Goal: Task Accomplishment & Management: Complete application form

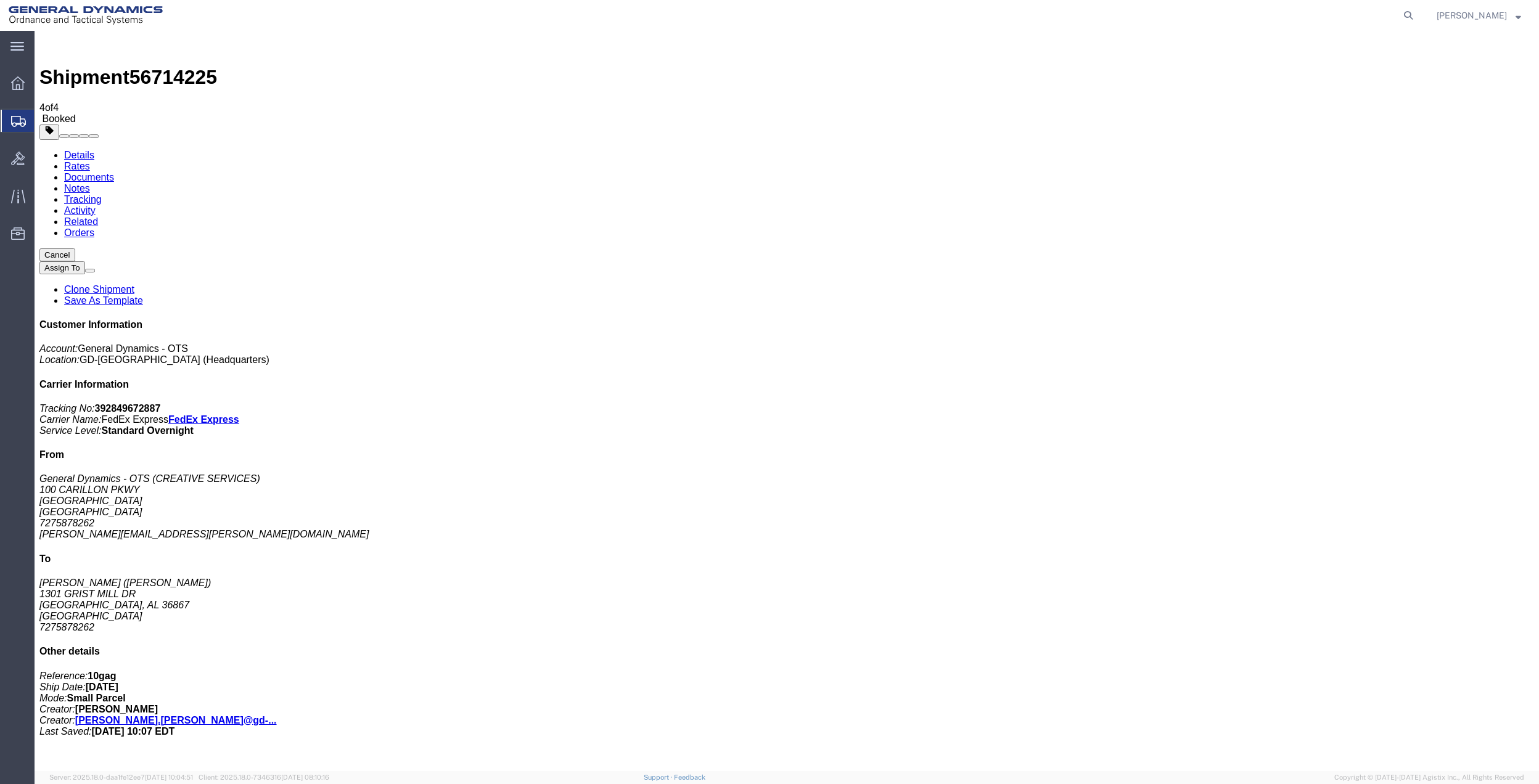
click at [0, 0] on span "Create Shipment" at bounding box center [0, 0] width 0 height 0
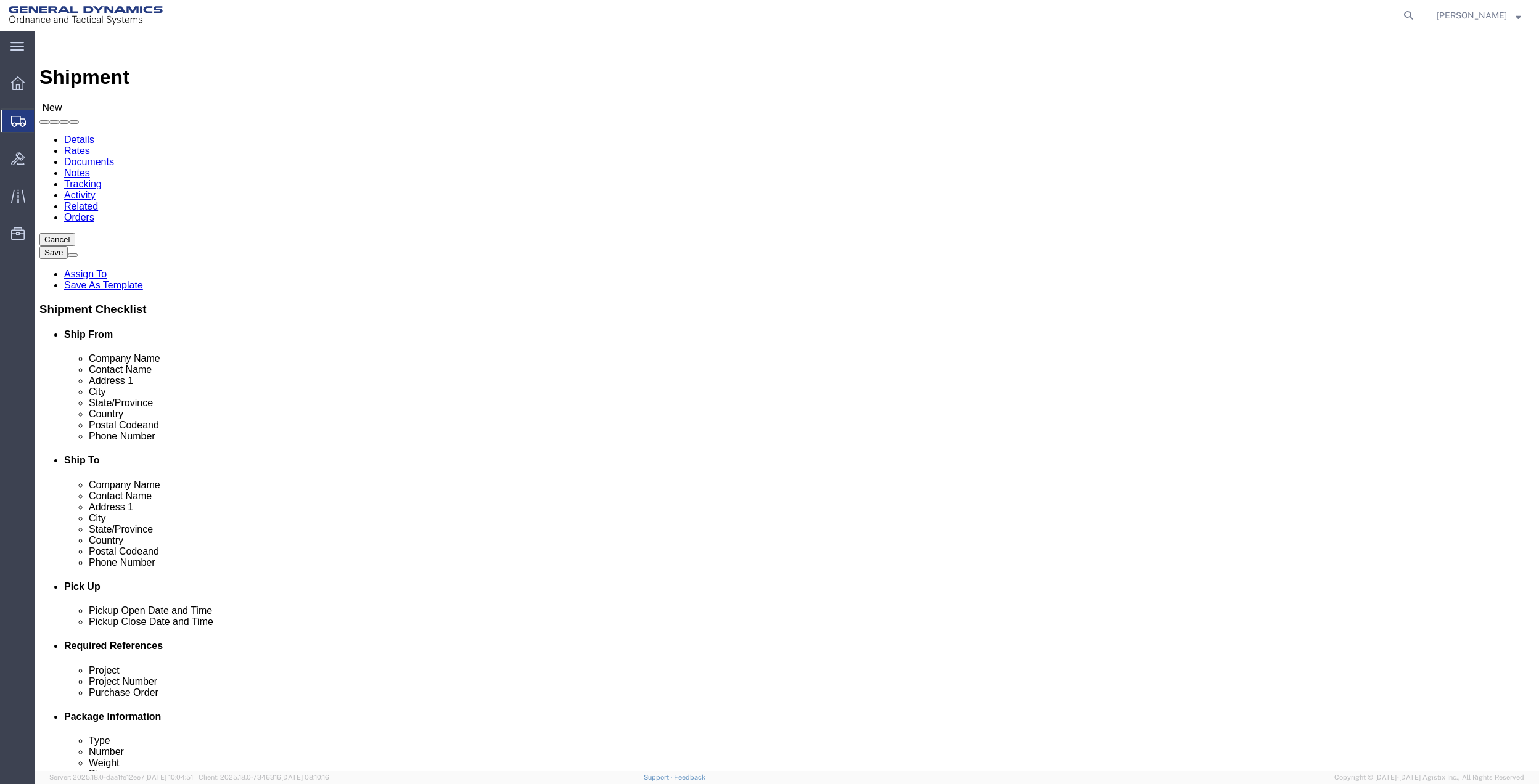
click div "Location Select Select My Profile Location GD-OTS [GEOGRAPHIC_DATA] (Commerce) …"
click input "text"
type input "mail ro"
drag, startPoint x: 259, startPoint y: 273, endPoint x: 891, endPoint y: 275, distance: 632.0
click p "- General Dynamics - OTS - (MAIL ROOM) [STREET_ADDRESS] [GEOGRAPHIC_DATA], [GEO…"
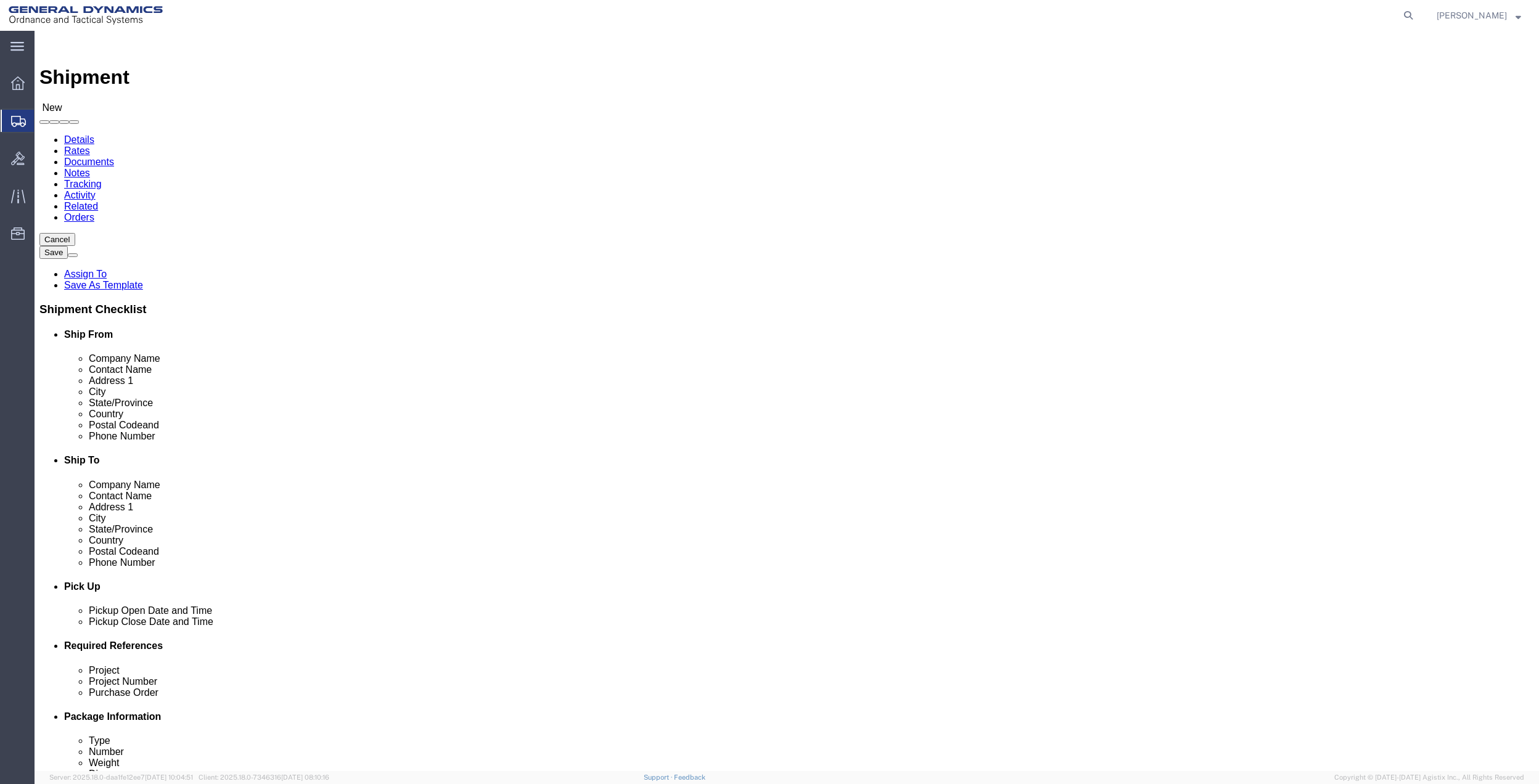
select select "FL"
type input "MAIL ROOM"
click input "text"
type input "[PERSON_NAME]"
click p "- [PERSON_NAME] - ([PERSON_NAME]) [STREET_ADDRESS]"
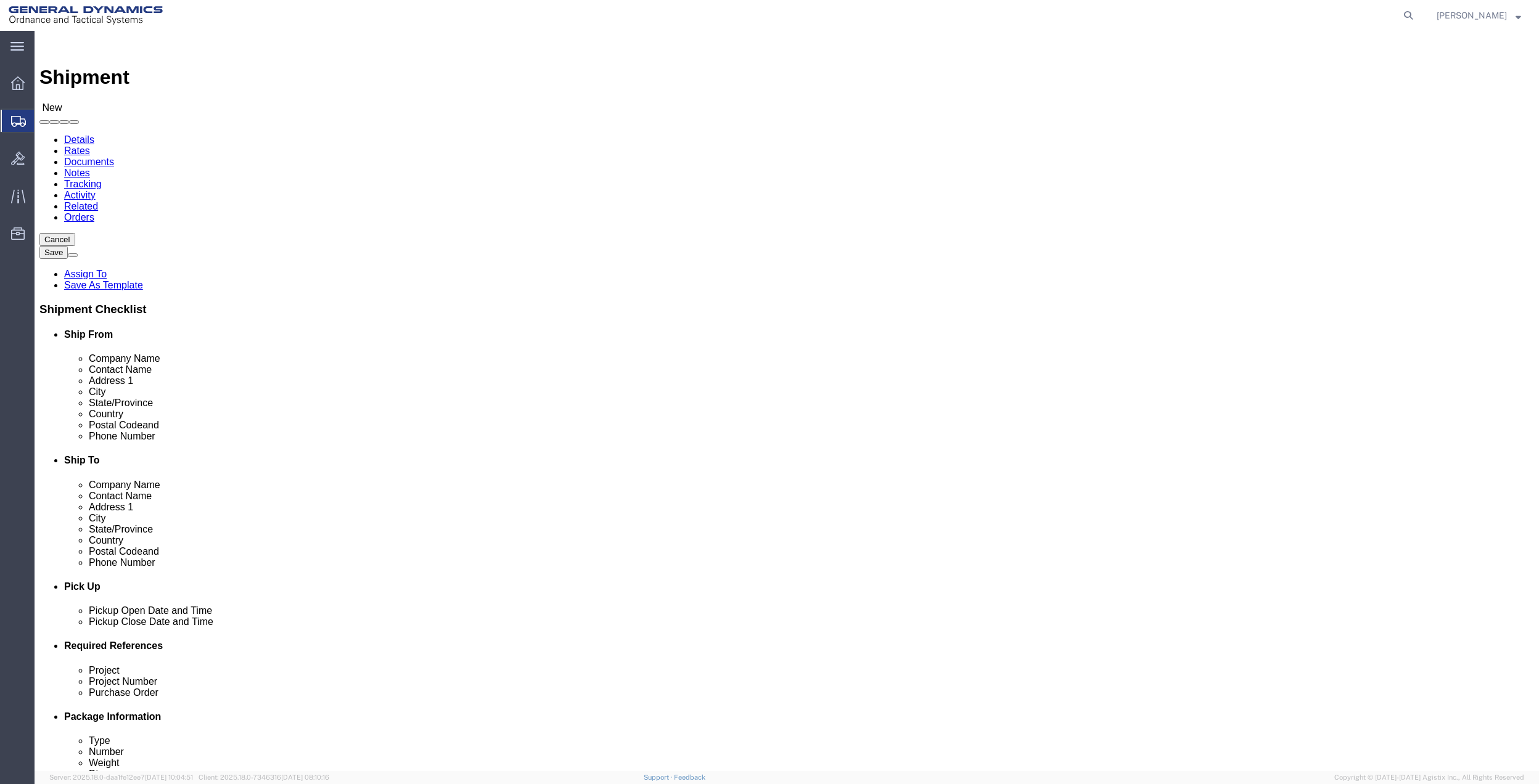
select select "TN"
type input "[GEOGRAPHIC_DATA]"
drag, startPoint x: 928, startPoint y: 255, endPoint x: 847, endPoint y: 249, distance: 81.2
click div
type input "[PERSON_NAME]"
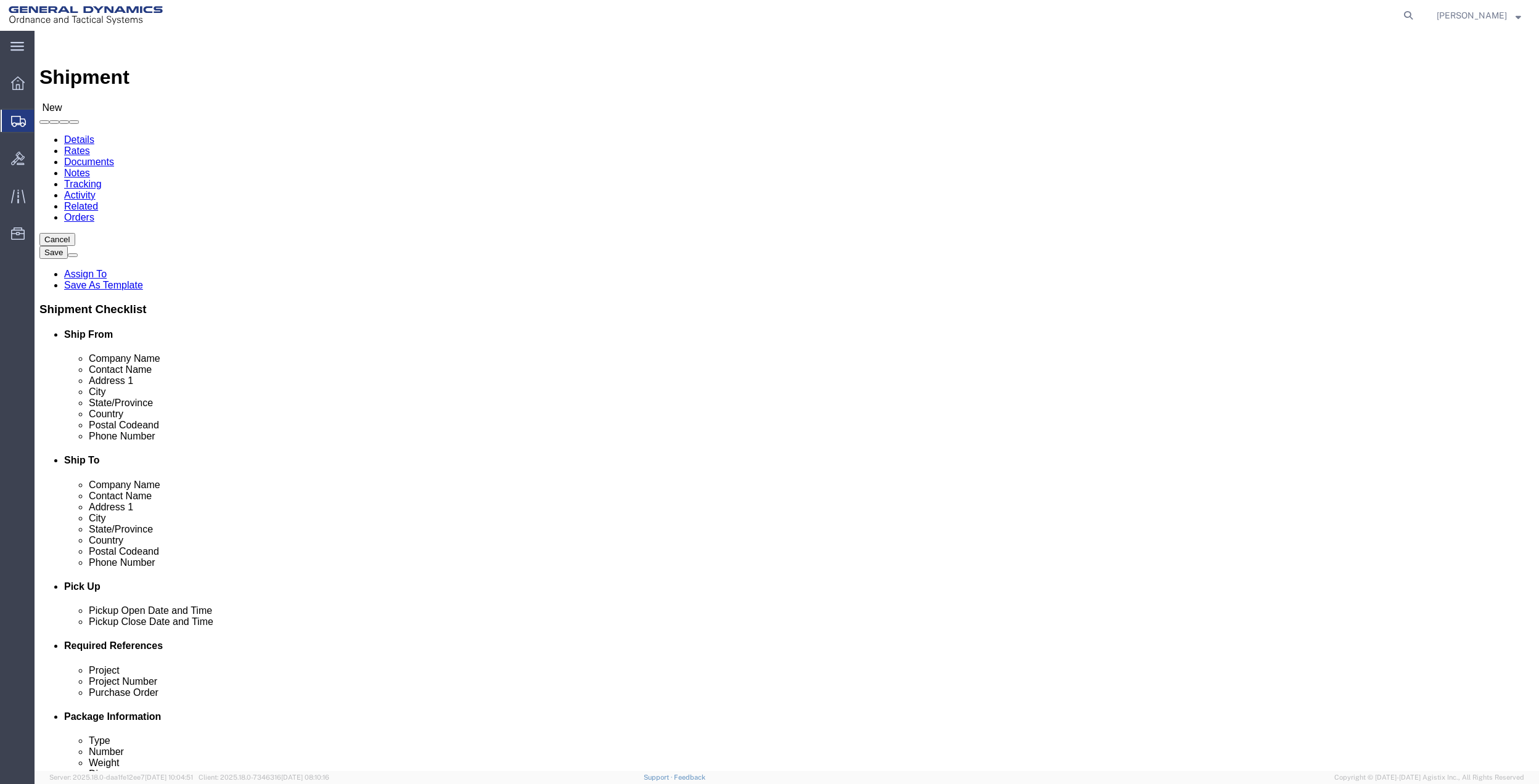
drag, startPoint x: 902, startPoint y: 259, endPoint x: 826, endPoint y: 249, distance: 76.7
click div "Contact Name [PERSON_NAME] [PERSON_NAME]-OTS - ([PERSON_NAME]) [STREET_ADDRESS]"
drag, startPoint x: 945, startPoint y: 227, endPoint x: 773, endPoint y: 219, distance: 172.2
click div "Location Select Select My Profile Location GD-OTS [GEOGRAPHIC_DATA] (Commerce) …"
type input "[PERSON_NAME]"
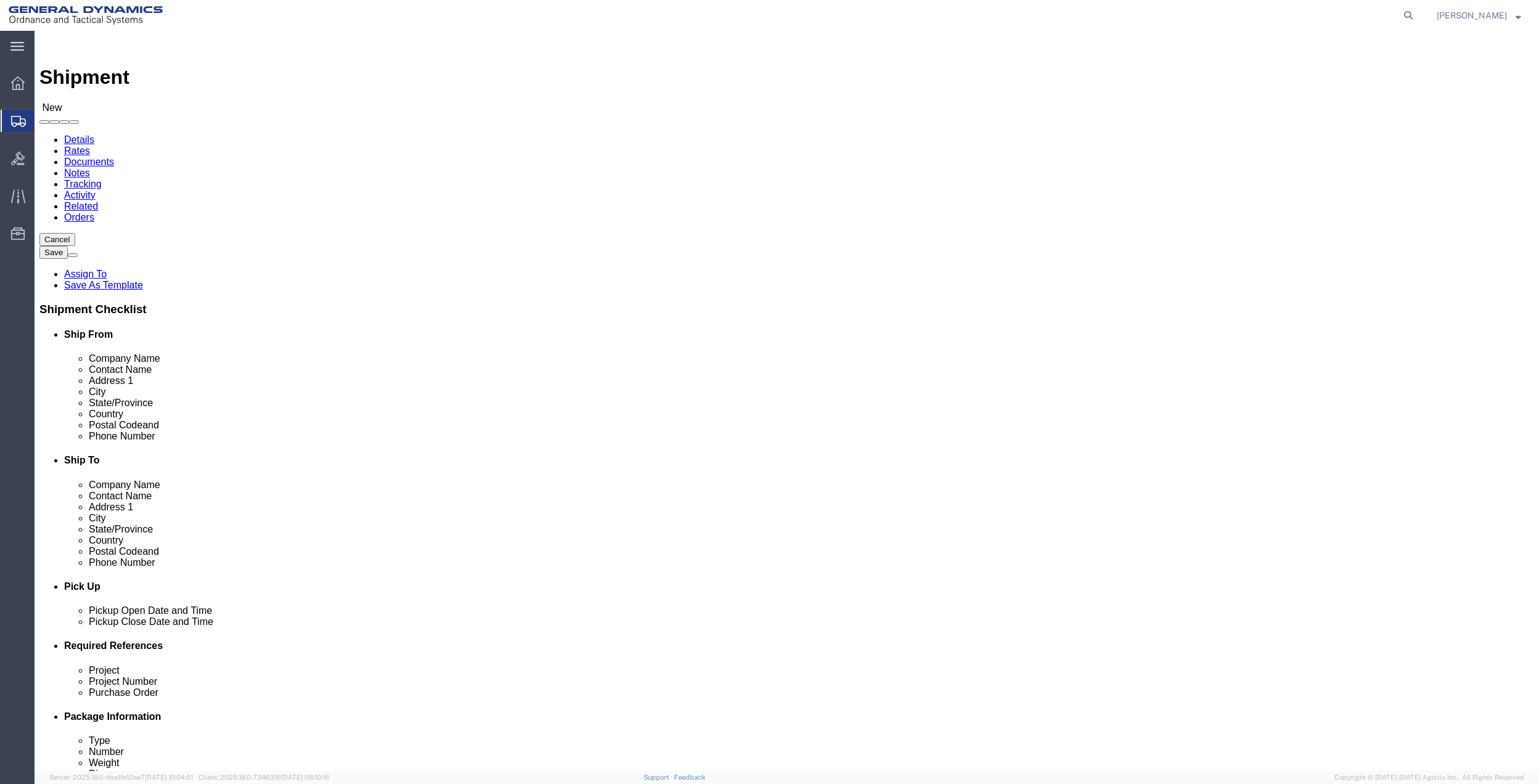
click input "text"
paste input "[PERSON_NAME]"
type input "[PERSON_NAME]"
drag, startPoint x: 926, startPoint y: 278, endPoint x: 733, endPoint y: 308, distance: 195.3
click p "- [PERSON_NAME] - ([PERSON_NAME]) [STREET_ADDRESS]"
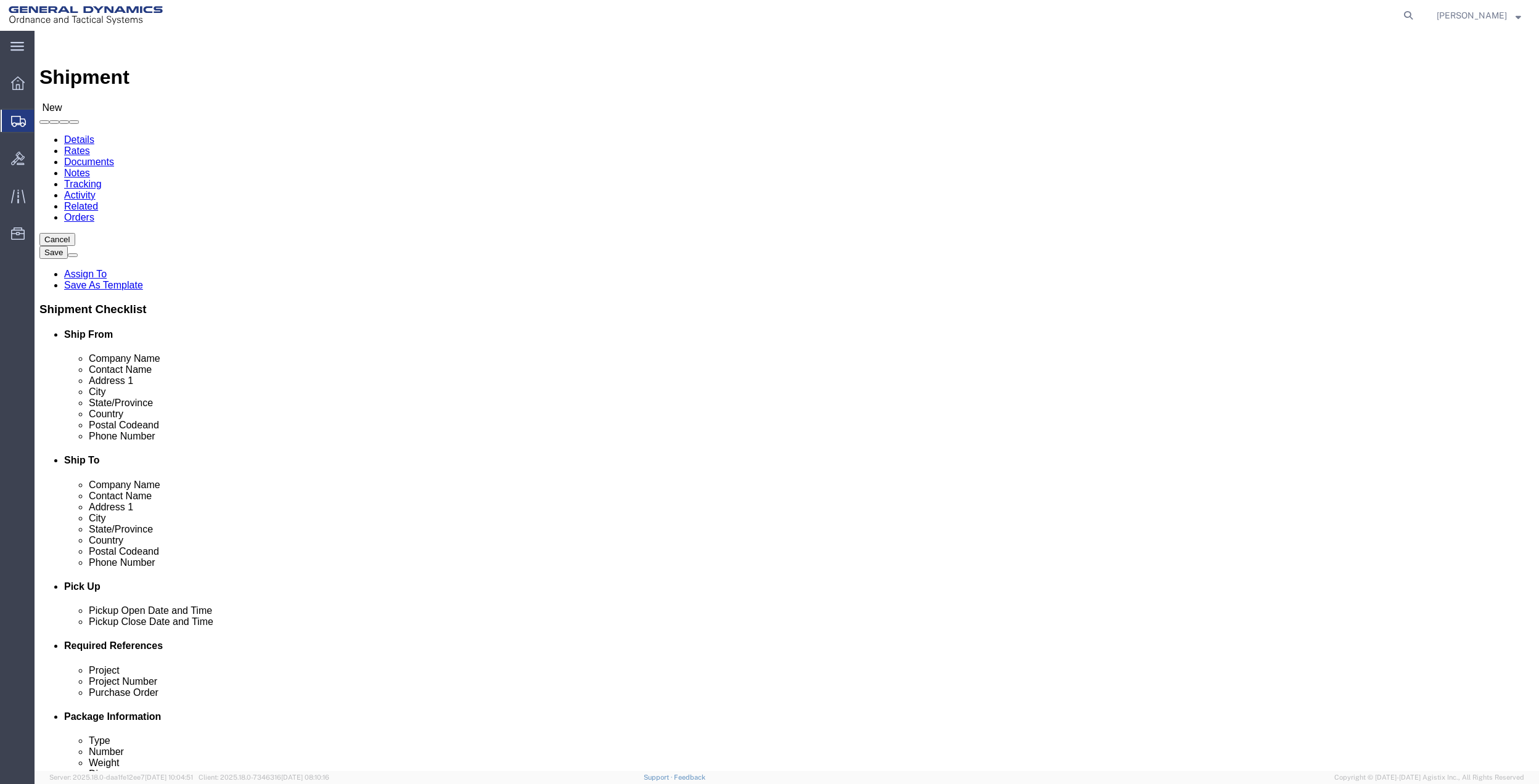
select select "TN"
type input "[PERSON_NAME]"
click div "Phone Number"
type input "[PHONE_NUMBER]"
click input "text"
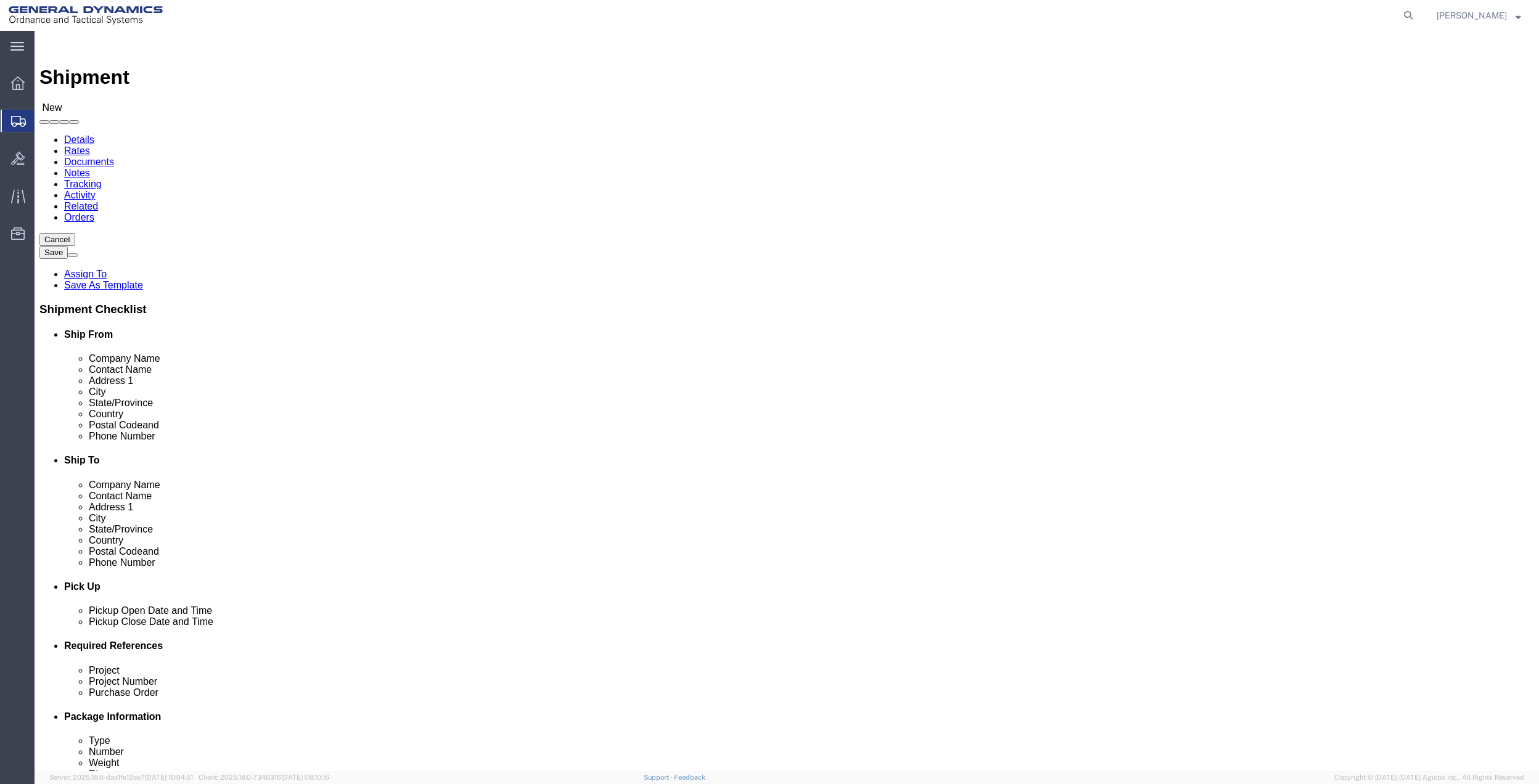
paste input "[PHONE_NUMBER]"
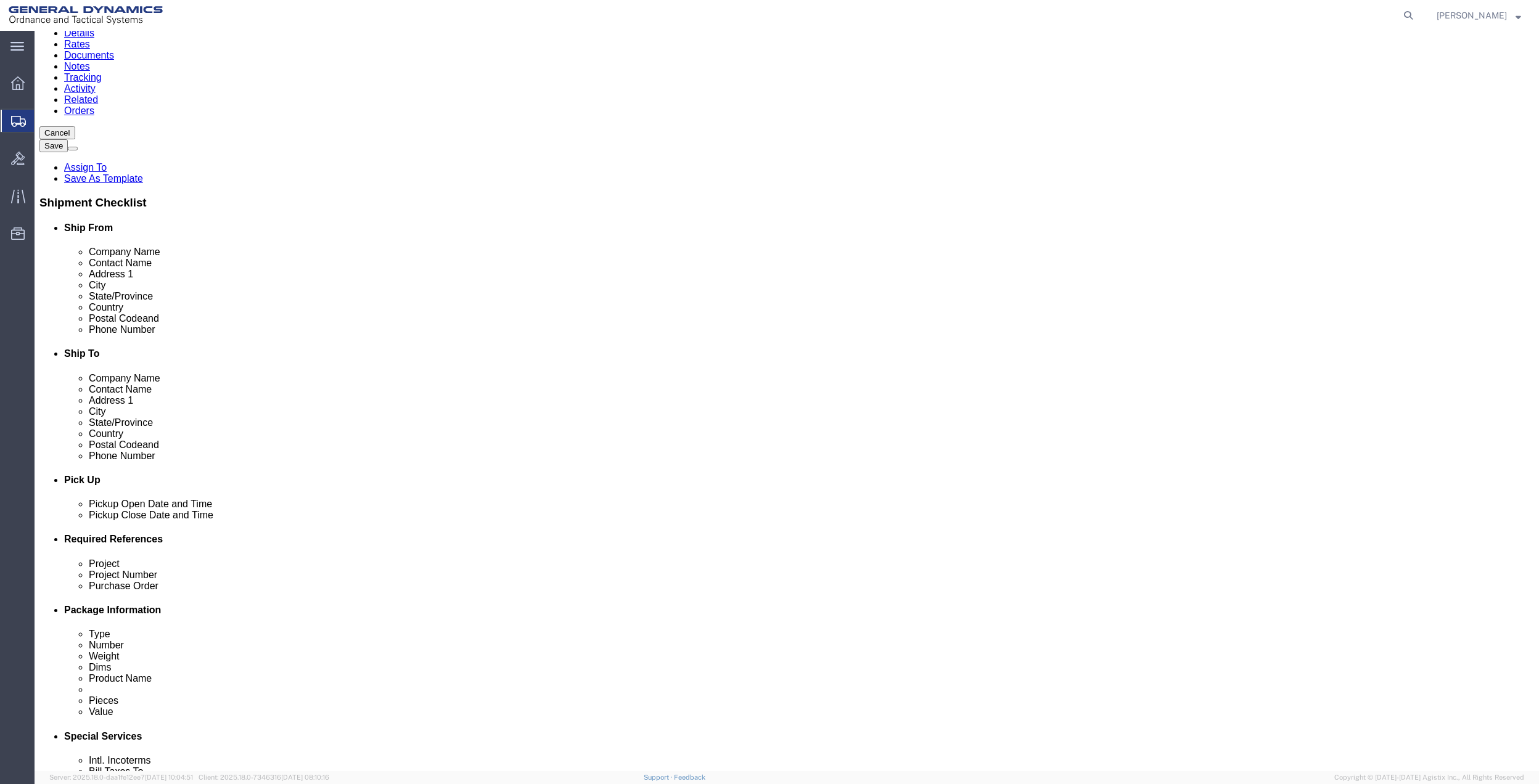
scroll to position [322, 0]
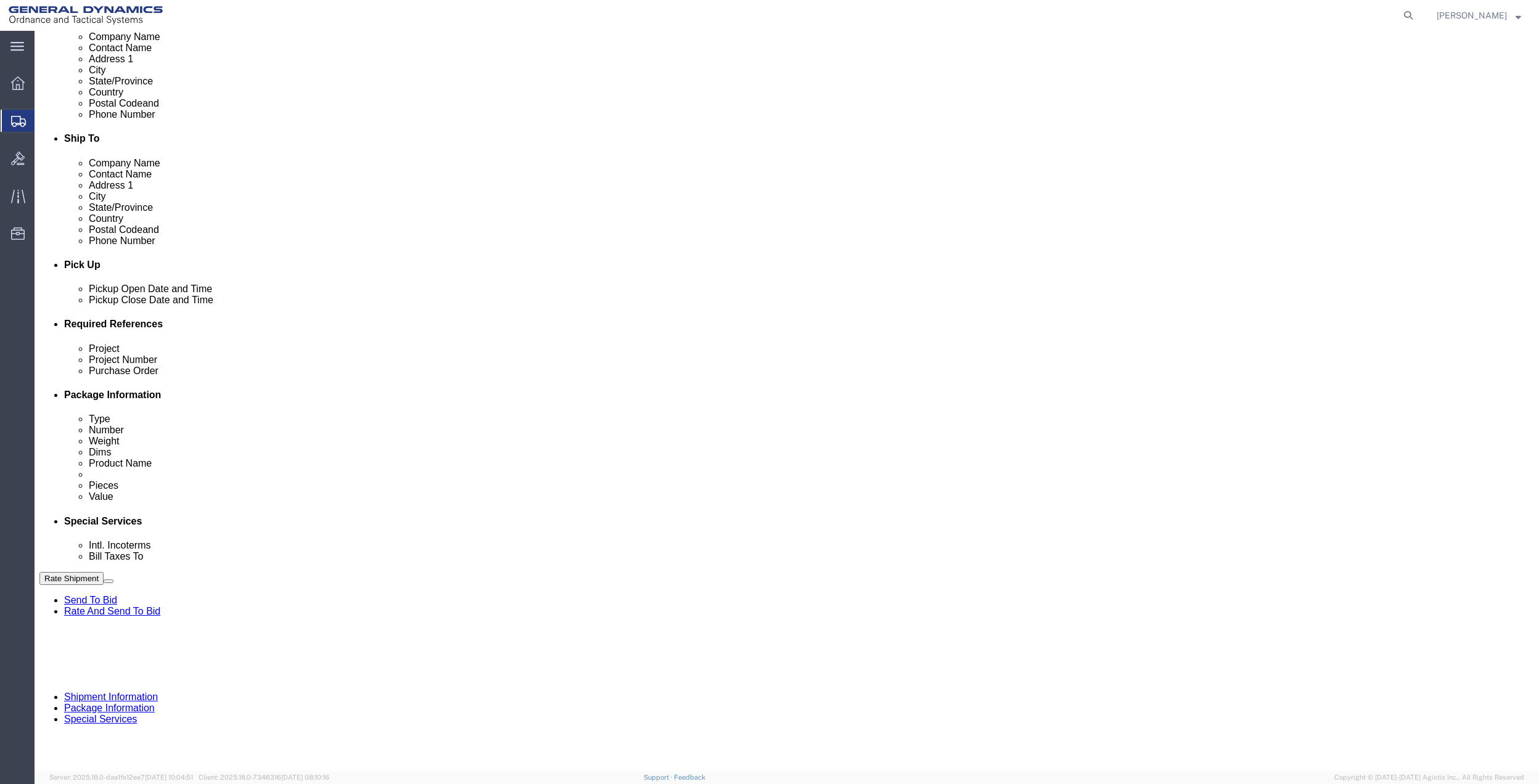
type input "[PHONE_NUMBER]"
click button "Add reference"
click input "text"
type input "10gah"
click input "text"
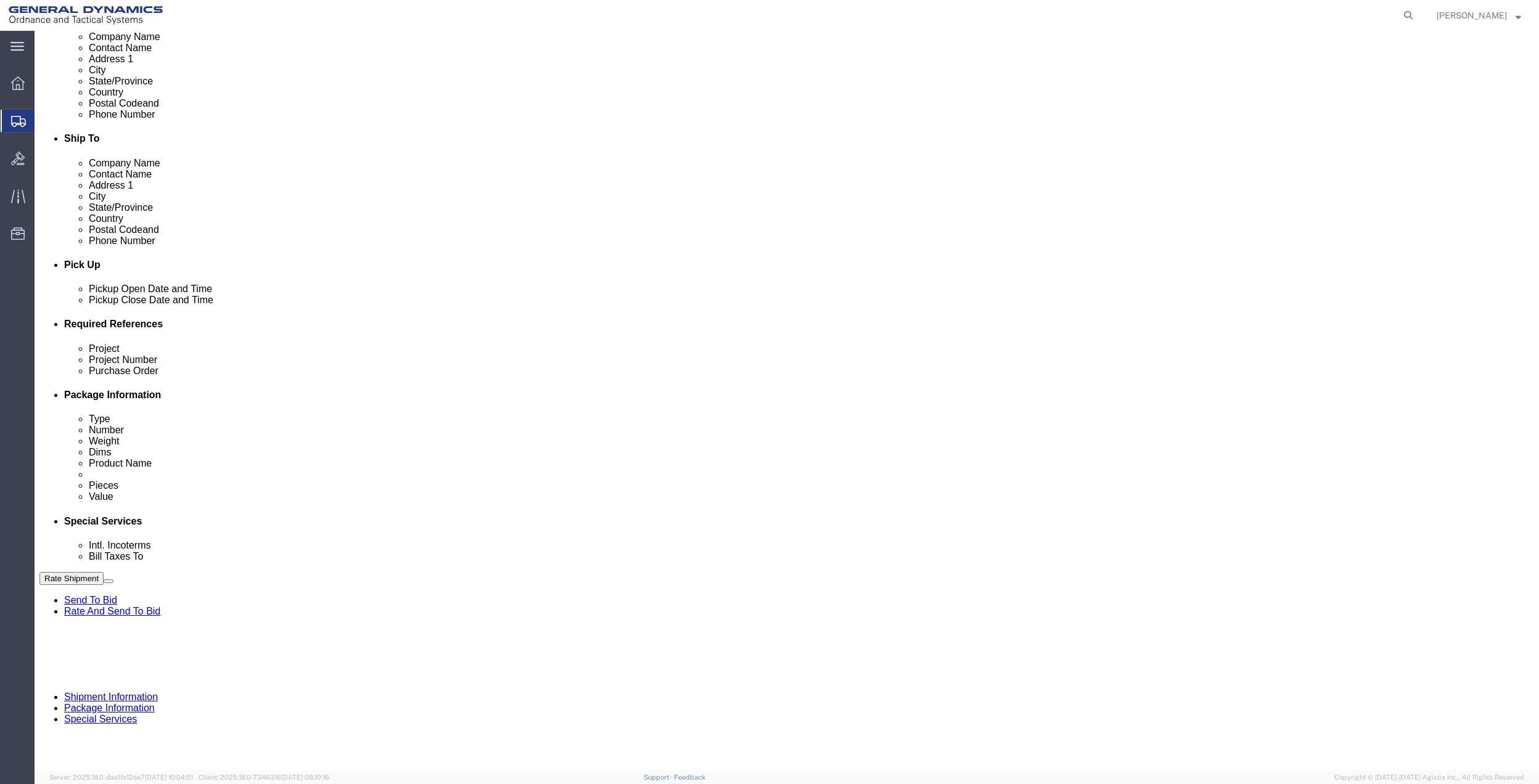
paste input "10gah"
type input "10gah"
click input "text"
paste input "10gah"
type input "10gah"
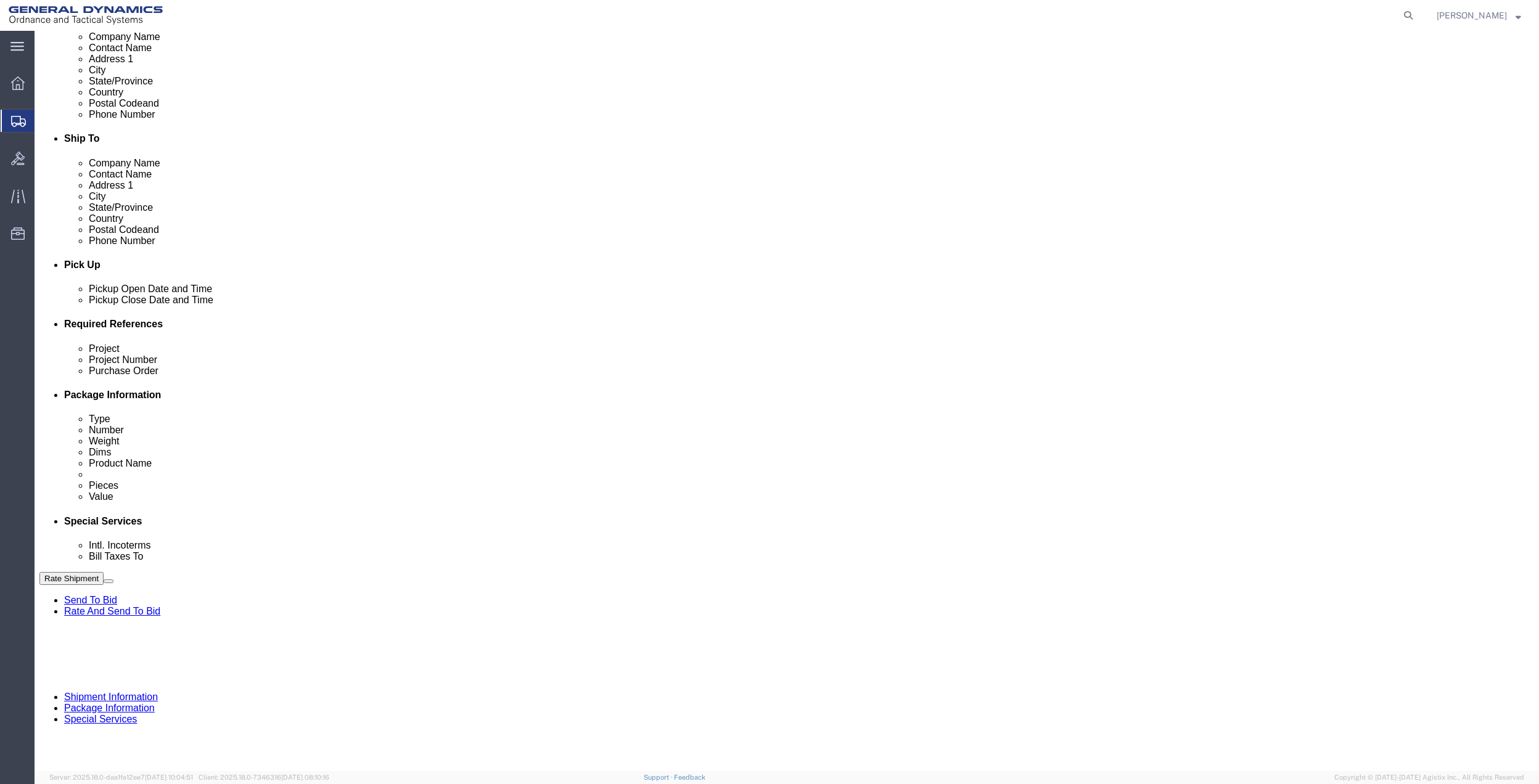
drag, startPoint x: 287, startPoint y: 470, endPoint x: 182, endPoint y: 470, distance: 105.0
click input "text"
paste input "10gah"
type input "10gah"
drag, startPoint x: 172, startPoint y: 465, endPoint x: 162, endPoint y: 461, distance: 10.8
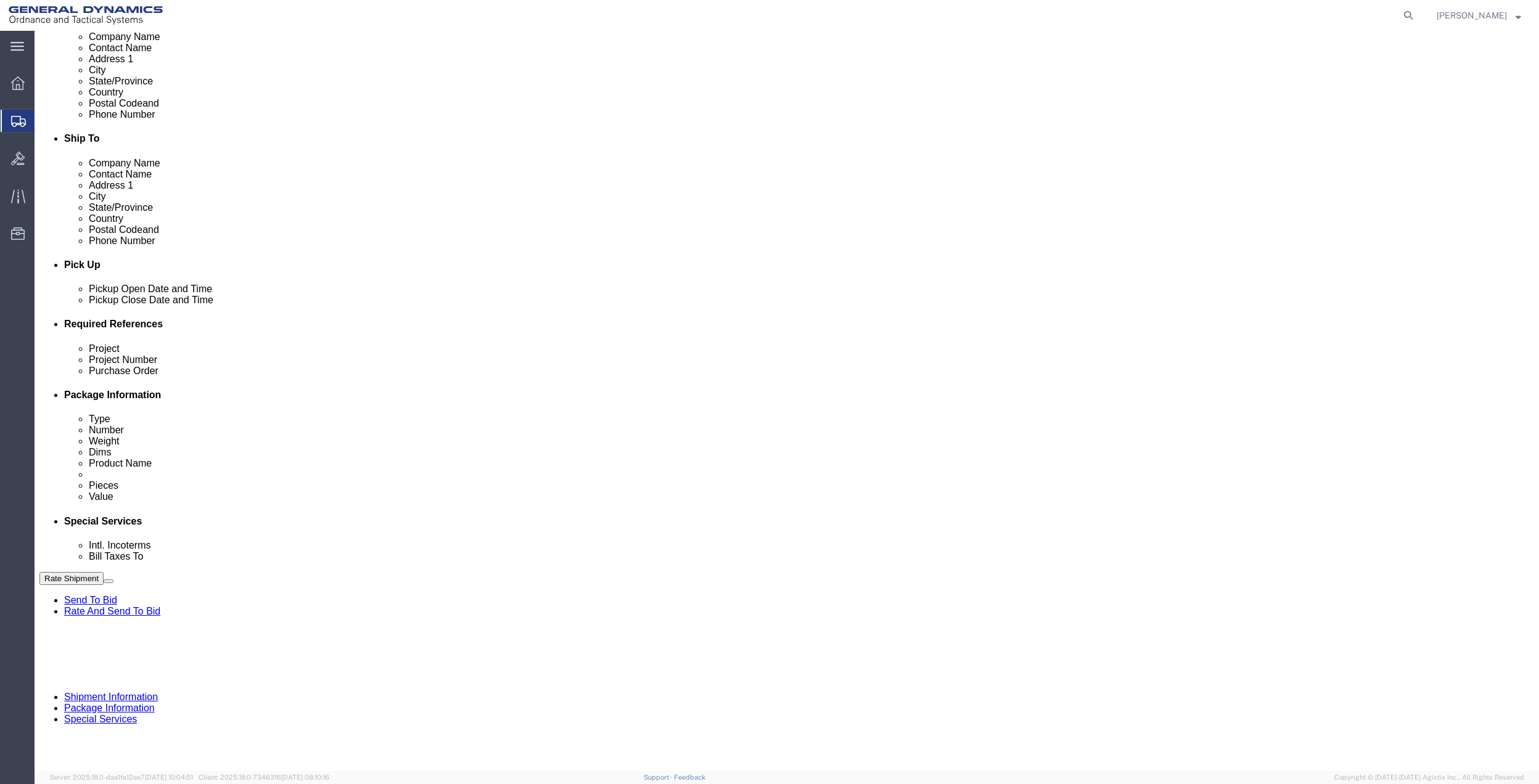
click select "Select Account Type Activity ID Airline Appointment Number ASN Batch Request # …"
select select "DEPT"
click select "Select Account Type Activity ID Airline Appointment Number ASN Batch Request # …"
click icon
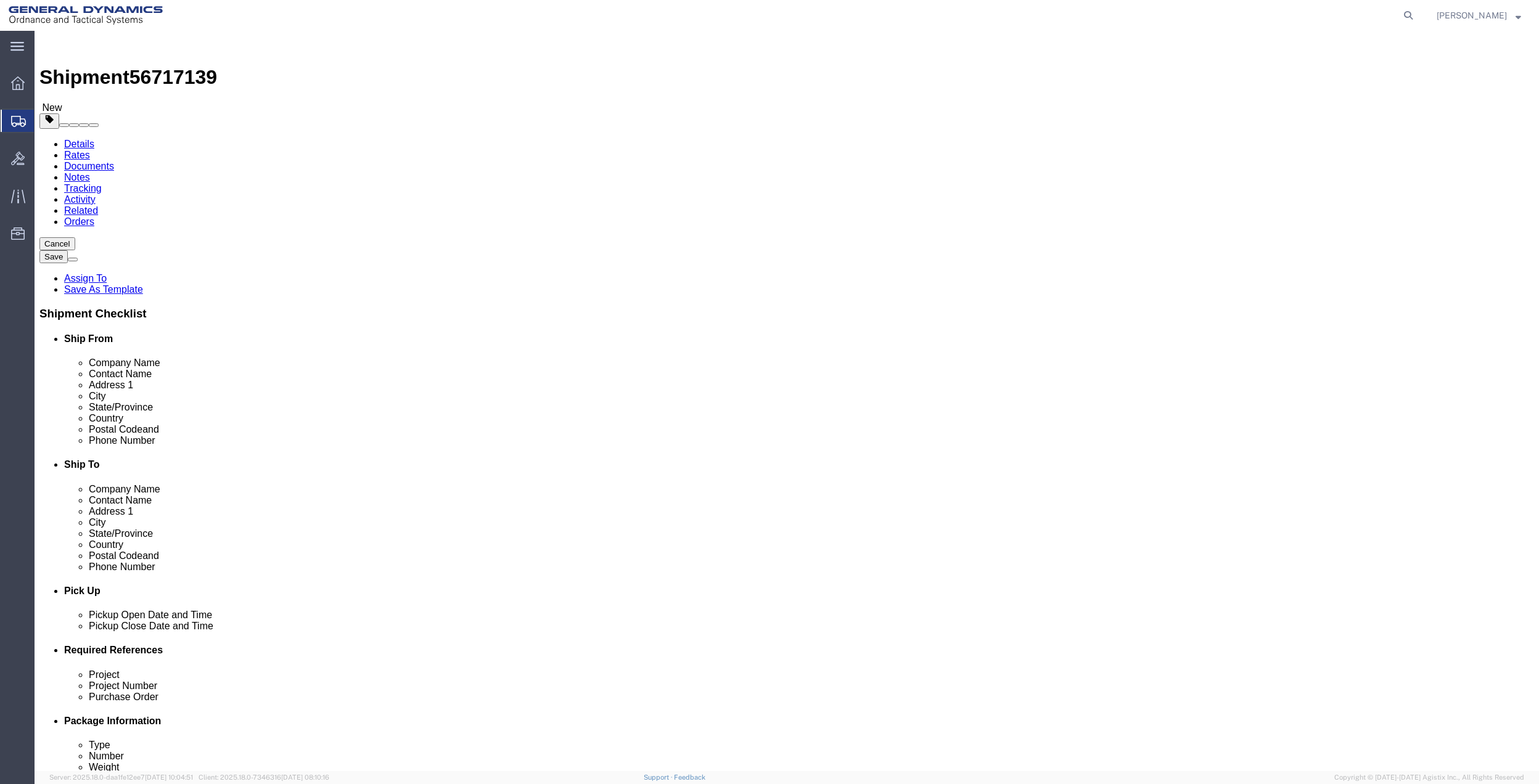
click select "Select Bale(s) Basket(s) Bolt(s) Bottle(s) Buckets Bulk Bundle(s) Can(s) Cardbo…"
select select "PAK"
click select "Select Bale(s) Basket(s) Bolt(s) Bottle(s) Buckets Bulk Bundle(s) Can(s) Cardbo…"
type input "10.25"
type input "12.75"
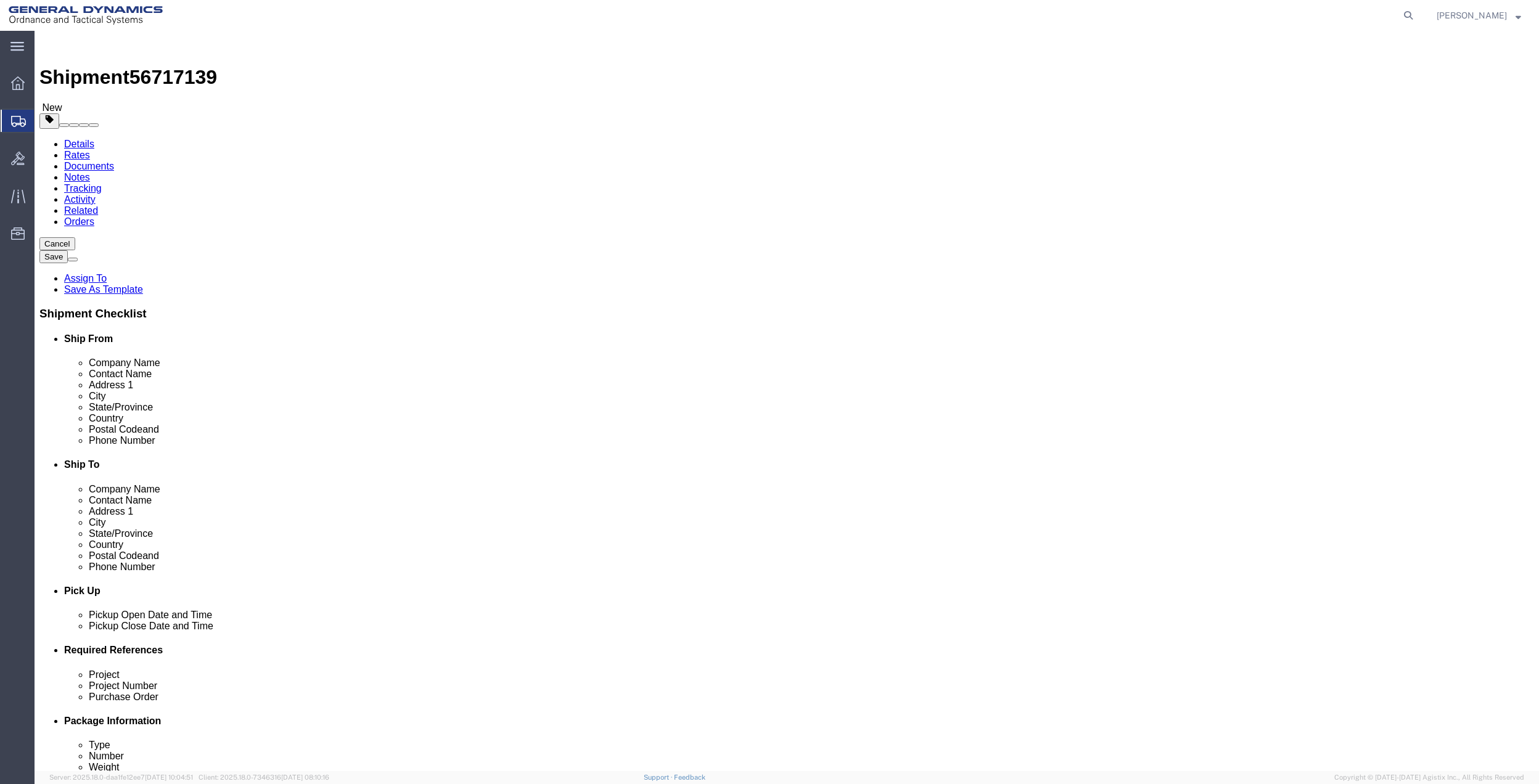
type input "1.00"
drag, startPoint x: 260, startPoint y: 291, endPoint x: 206, endPoint y: 288, distance: 54.1
click div "Weight 0.00 Select kgs lbs Ship. t°"
click label "Weight"
type input "2.5"
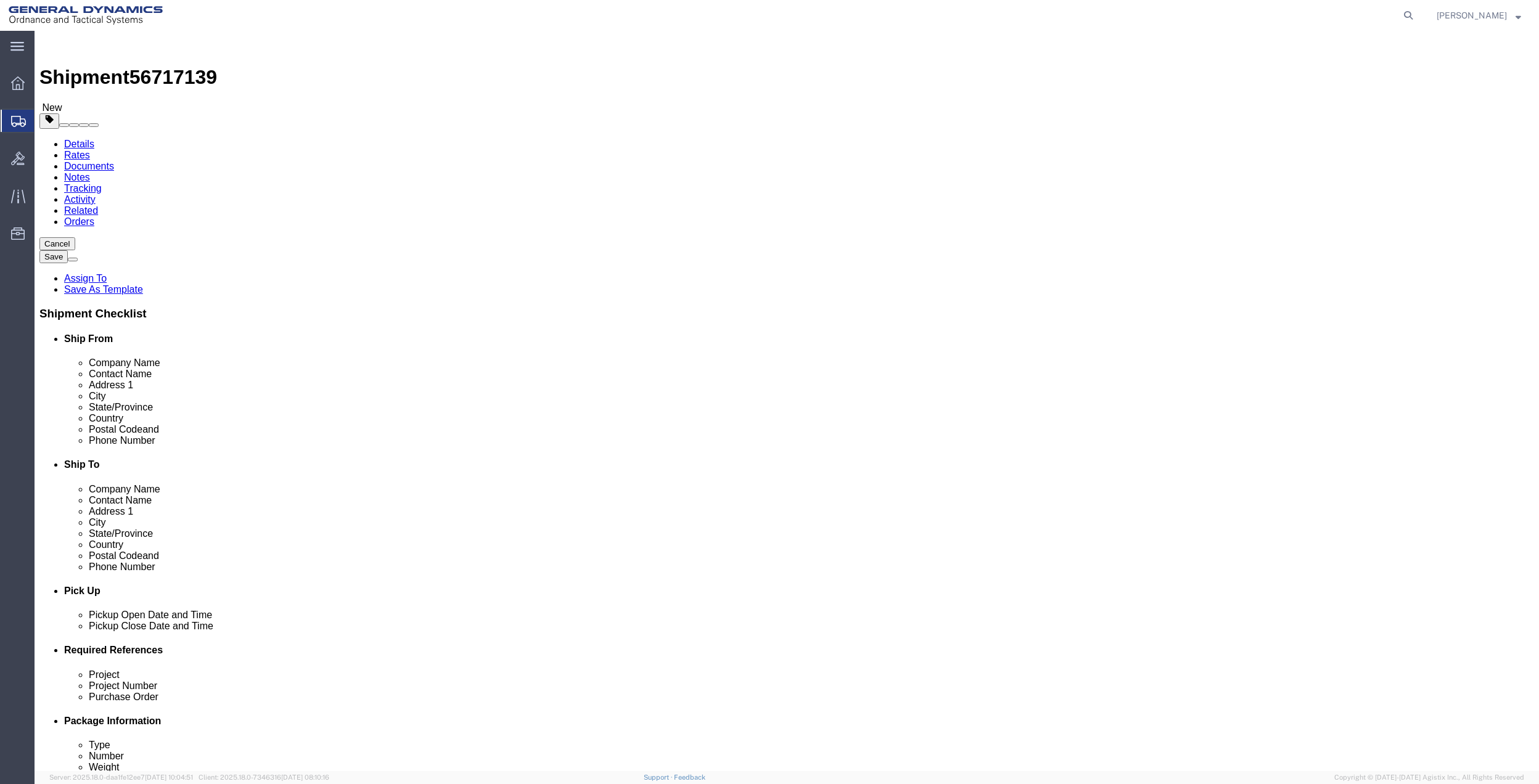
click link "Add Content"
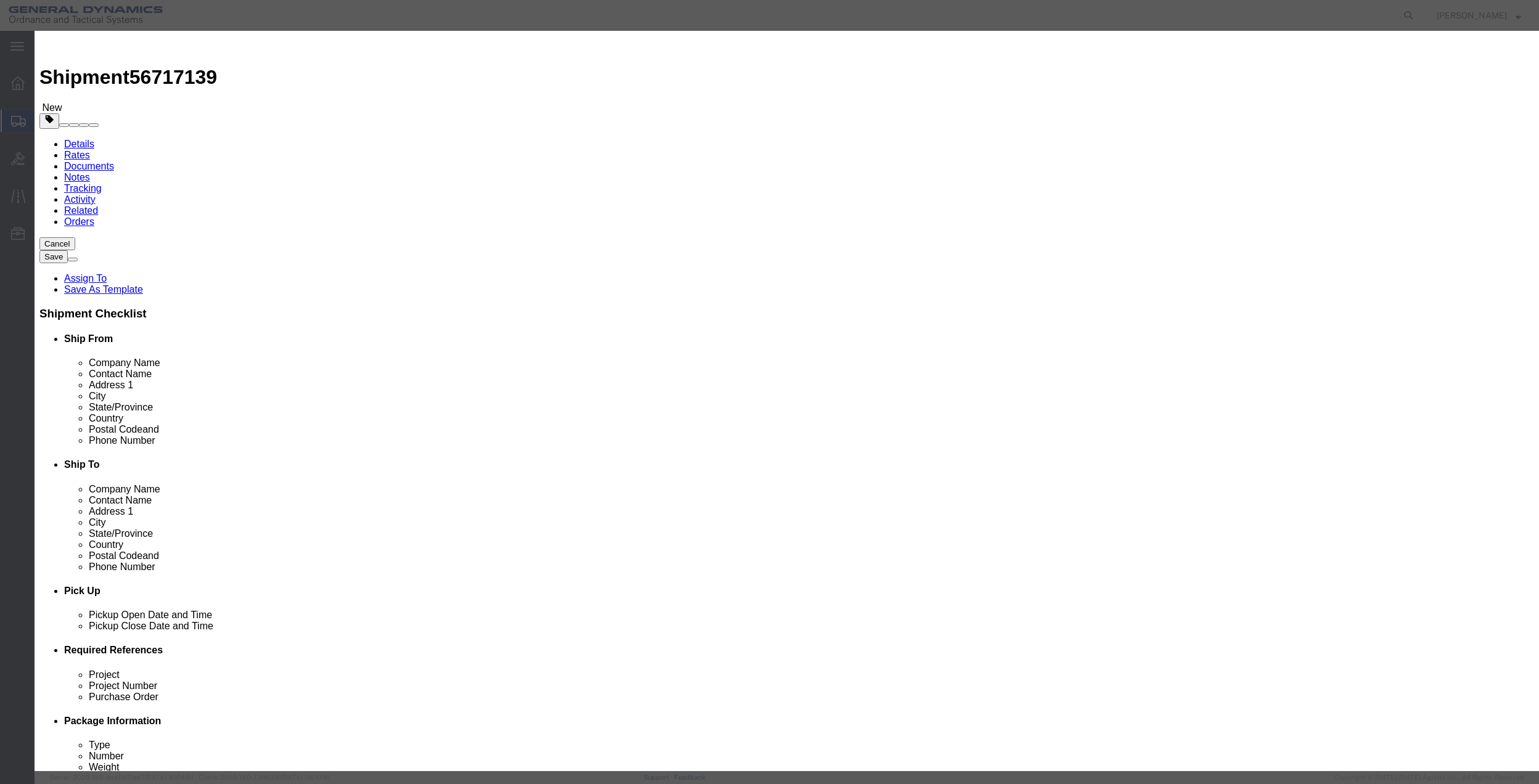
click input "text"
type input "MISC"
type input "100.00"
select select "US"
drag, startPoint x: 556, startPoint y: 118, endPoint x: 573, endPoint y: 118, distance: 17.0
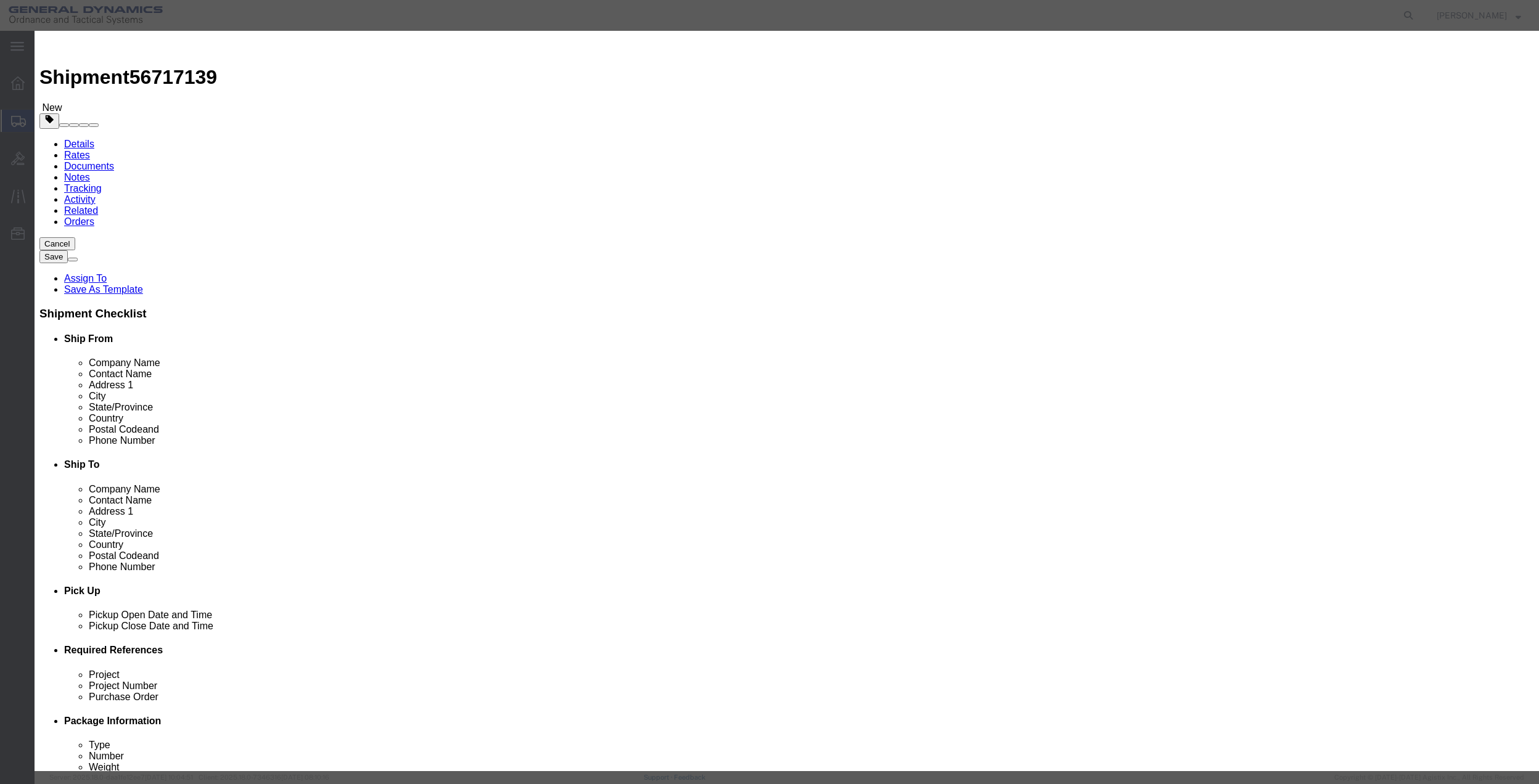
click input "0"
type input "01"
type input "100"
click select "Select 50 55 60 65 70 85 92.5 100 125 175 250 300 400"
select select "70"
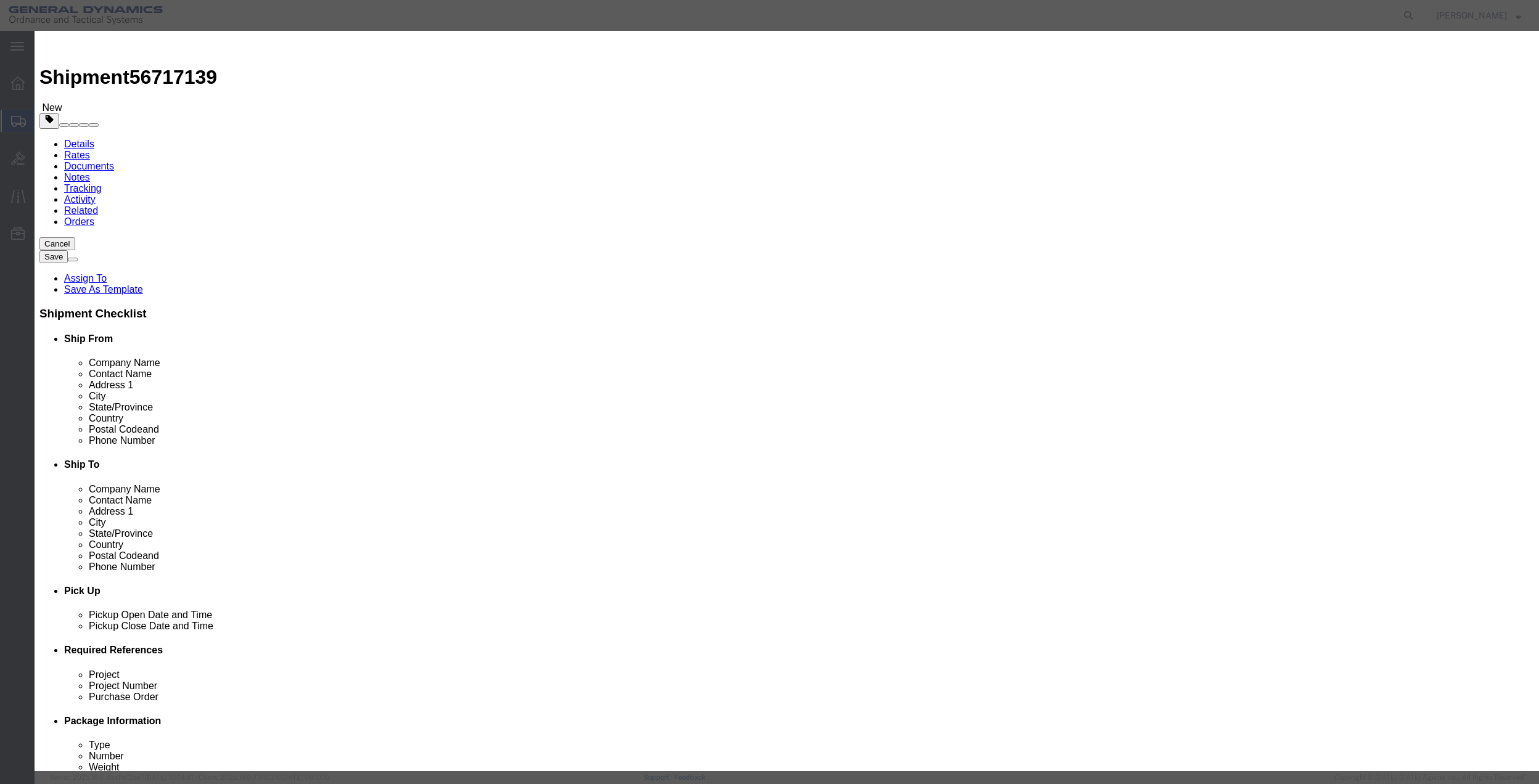
click select "Select 50 55 60 65 70 85 92.5 100 125 175 250 300 400"
click button "Save & Close"
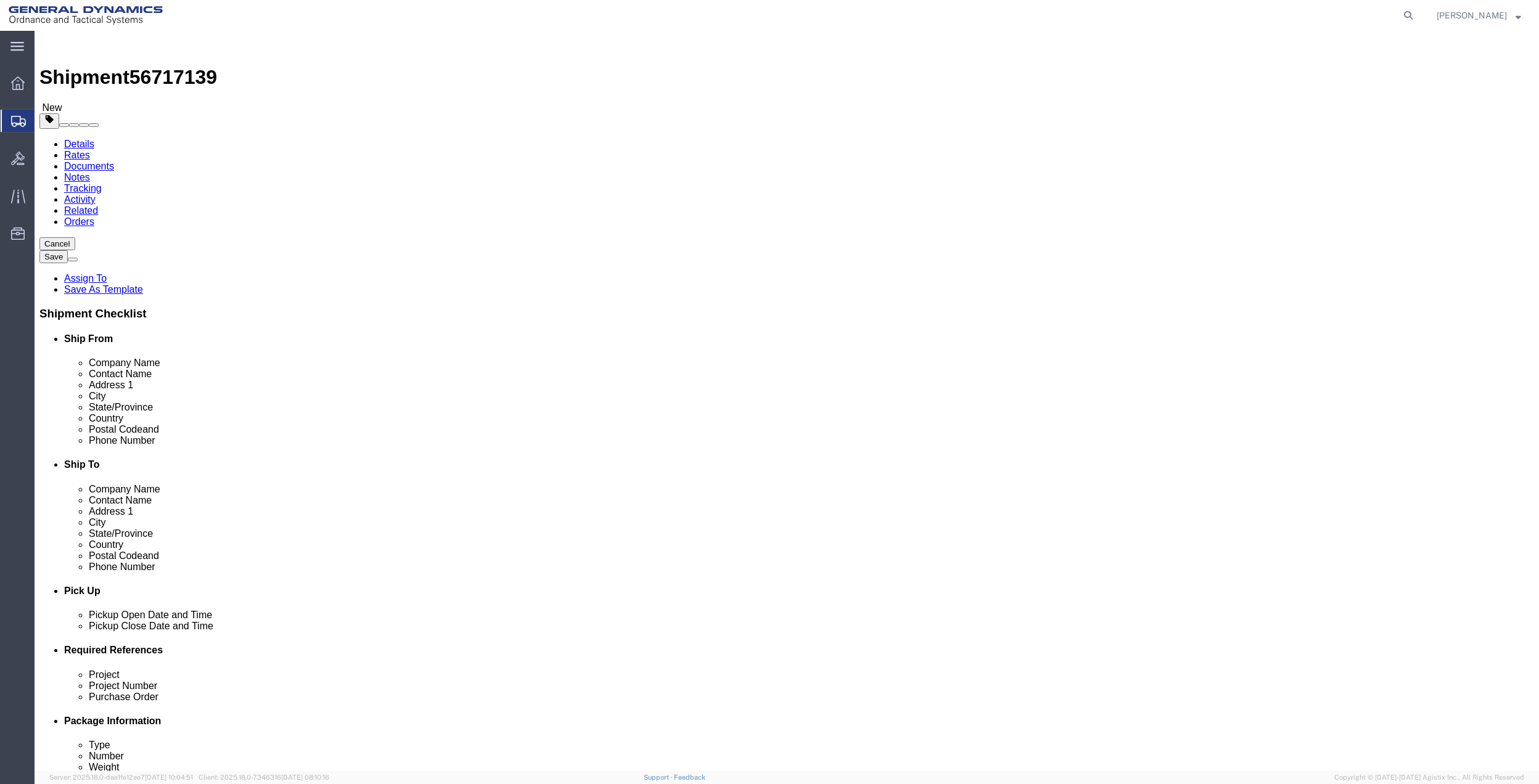
drag, startPoint x: 255, startPoint y: 287, endPoint x: 220, endPoint y: 286, distance: 35.0
click div "2.5 Select kgs lbs"
type input "1.5"
click link "Special Services"
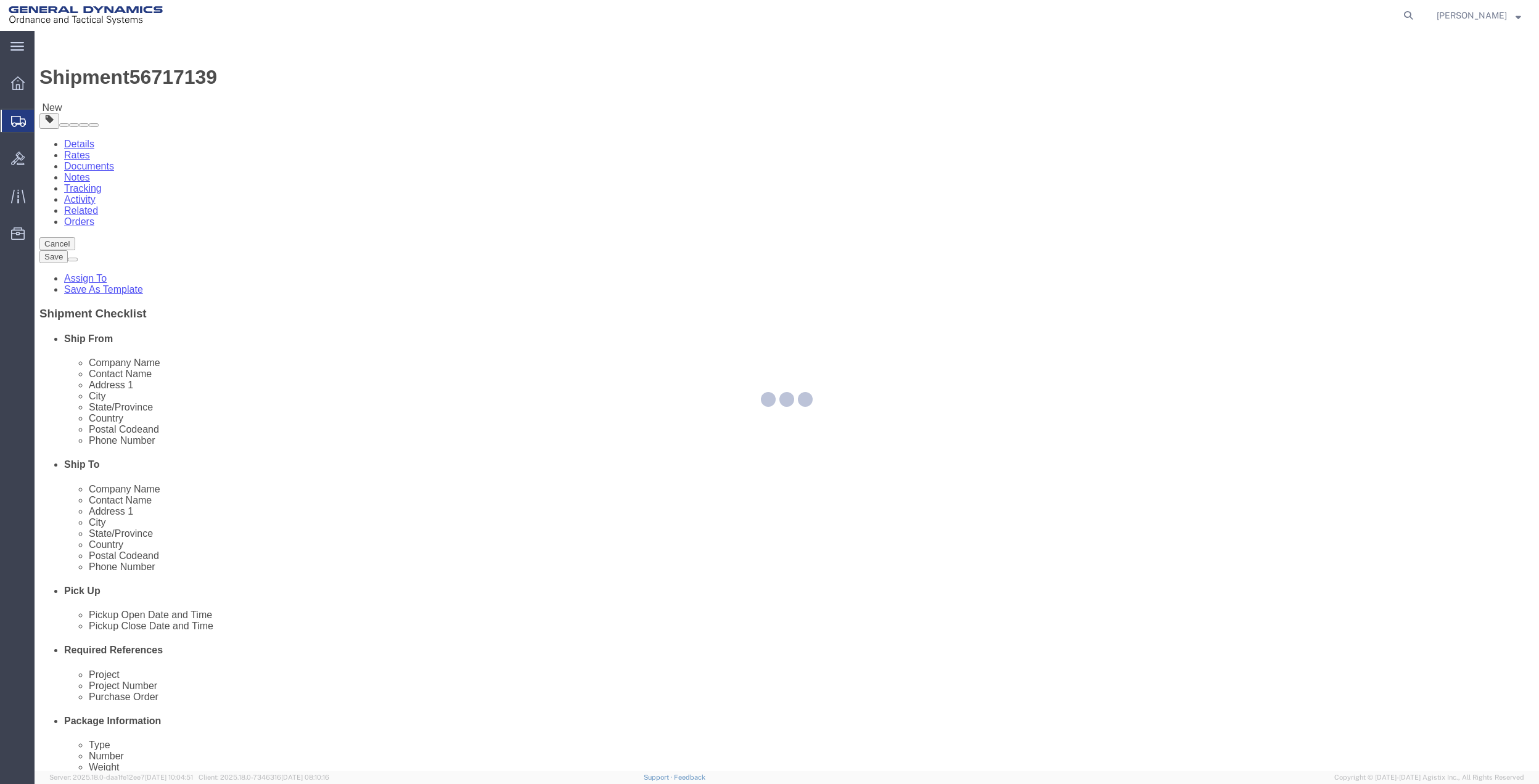
select select
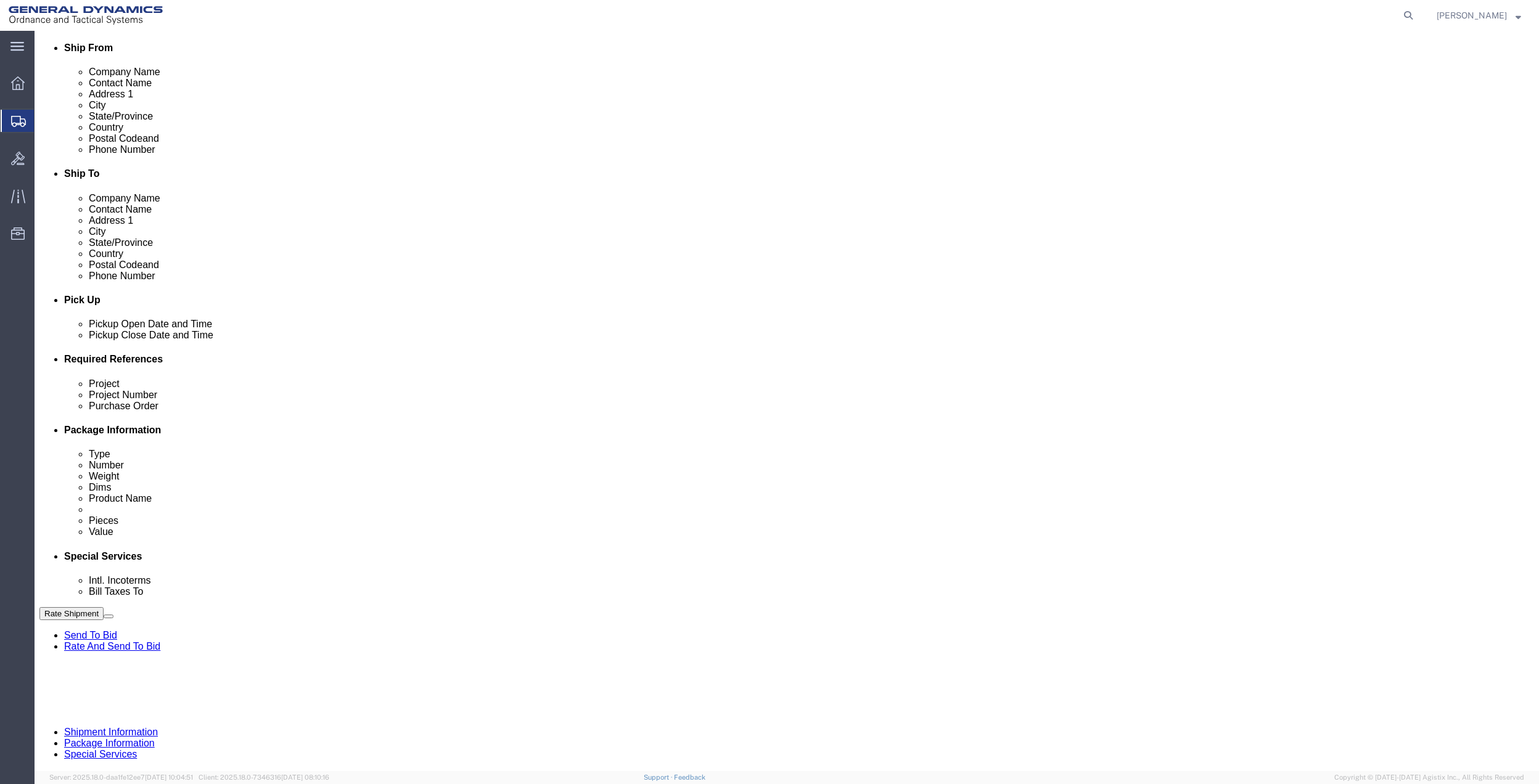
scroll to position [328, 0]
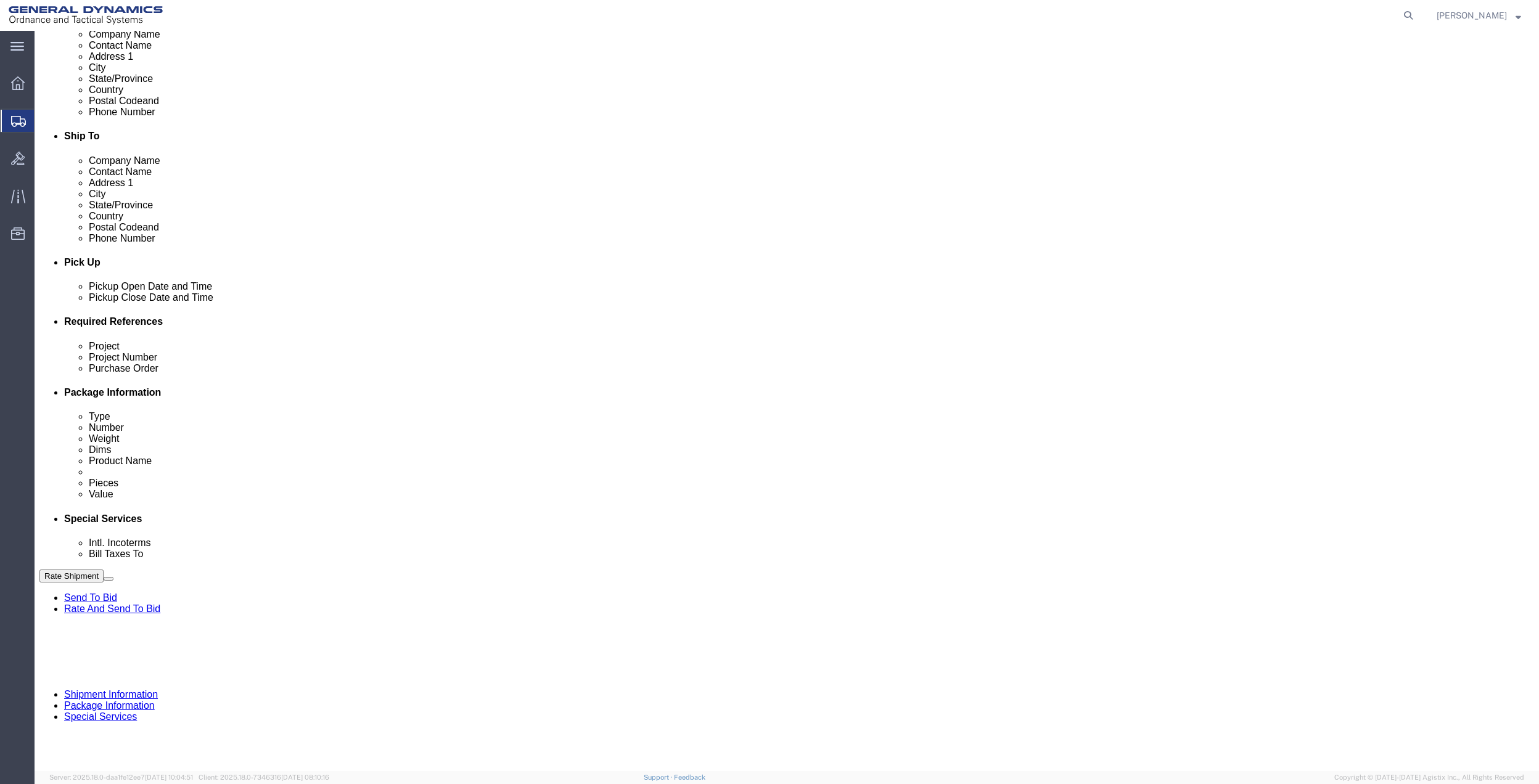
click div "Cost Center Select Buyer Cost Center Department Operations Number Order Number …"
click select "Select Buyer Cost Center Department Operations Number Order Number Sales Person"
select select "DEPARTMENT"
click select "Select Buyer Cost Center Department Operations Number Order Number Sales Person"
click select "Select [GEOGRAPHIC_DATA] [GEOGRAPHIC_DATA] [GEOGRAPHIC_DATA] [GEOGRAPHIC_DATA] …"
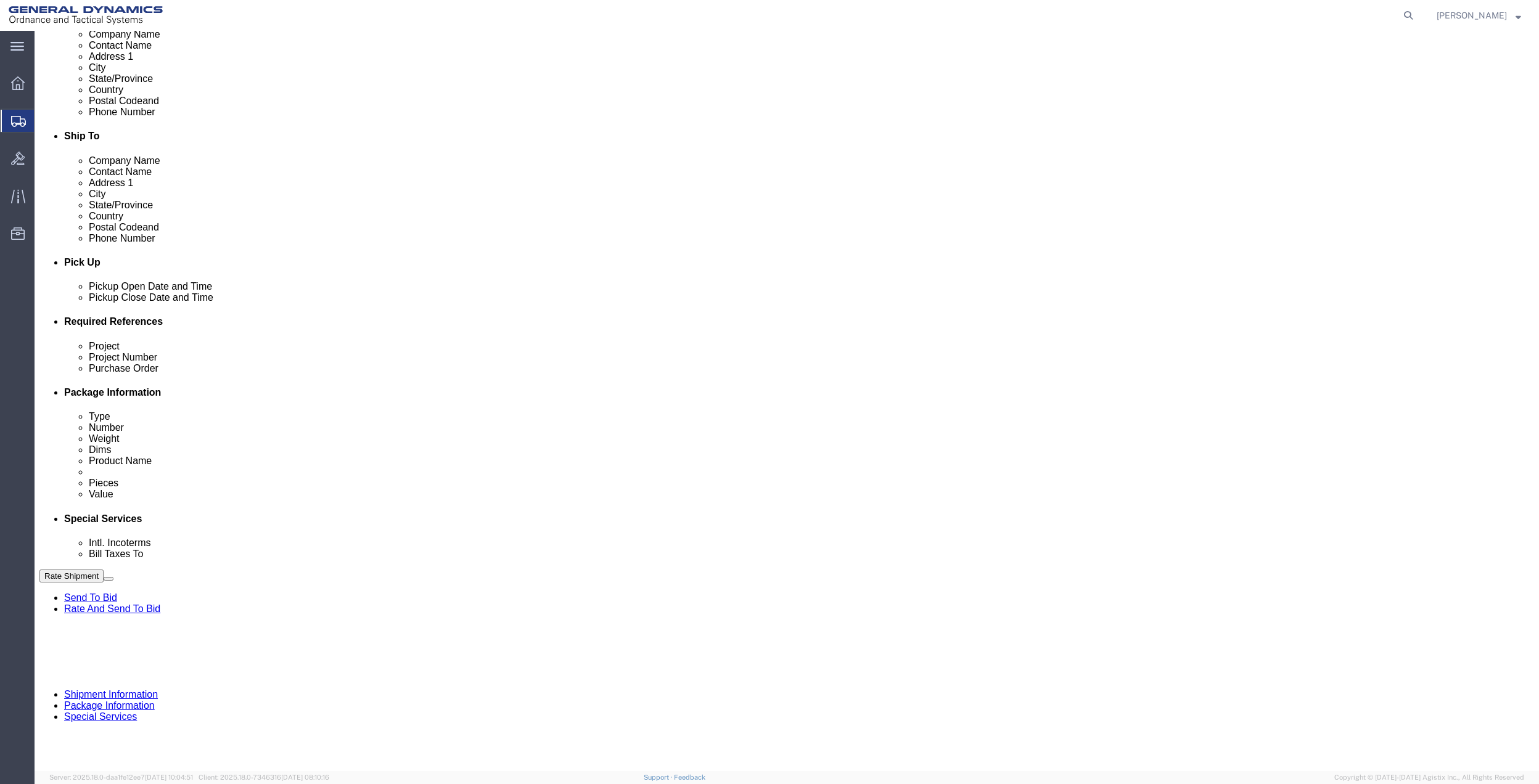
select select "1763983"
click select "Select [GEOGRAPHIC_DATA] [GEOGRAPHIC_DATA] [GEOGRAPHIC_DATA] [GEOGRAPHIC_DATA] …"
click select "Select 10AFM 10GAG 10GAH 10GFL 10GFO 10GIE 10GIS 30MABS St [PERSON_NAME] Program"
select select "214681"
click select "Select 10AFM 10GAG 10GAH 10GFL 10GFO 10GIE 10GIS 30MABS St [PERSON_NAME] Program"
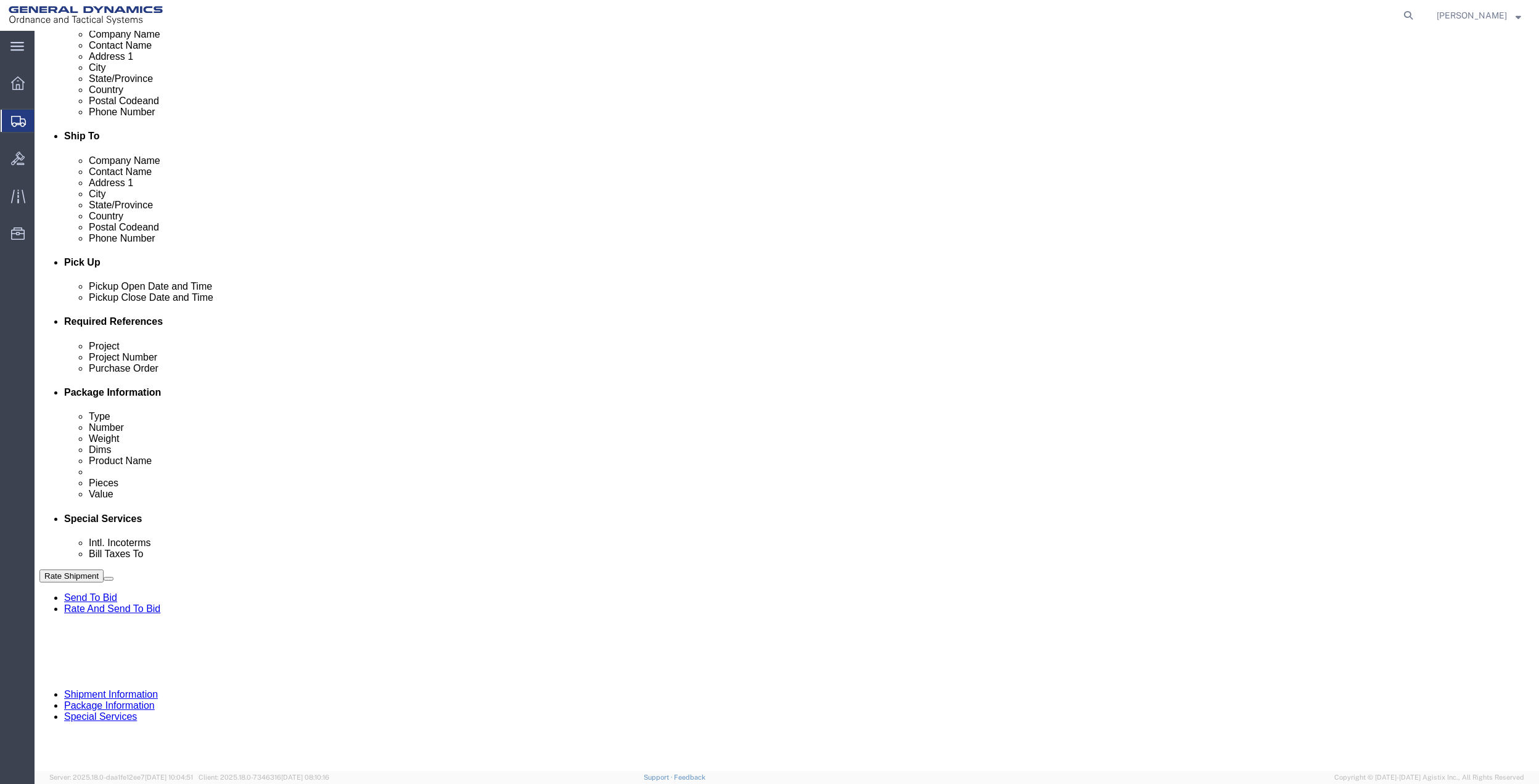
drag, startPoint x: 452, startPoint y: 595, endPoint x: 190, endPoint y: 606, distance: 262.2
click div "Company Name General Dynamics OTS % Data2Logistics"
drag, startPoint x: 359, startPoint y: 599, endPoint x: 58, endPoint y: 592, distance: 301.1
click div "Company Name General Dynamics OTS % Data2Logistics"
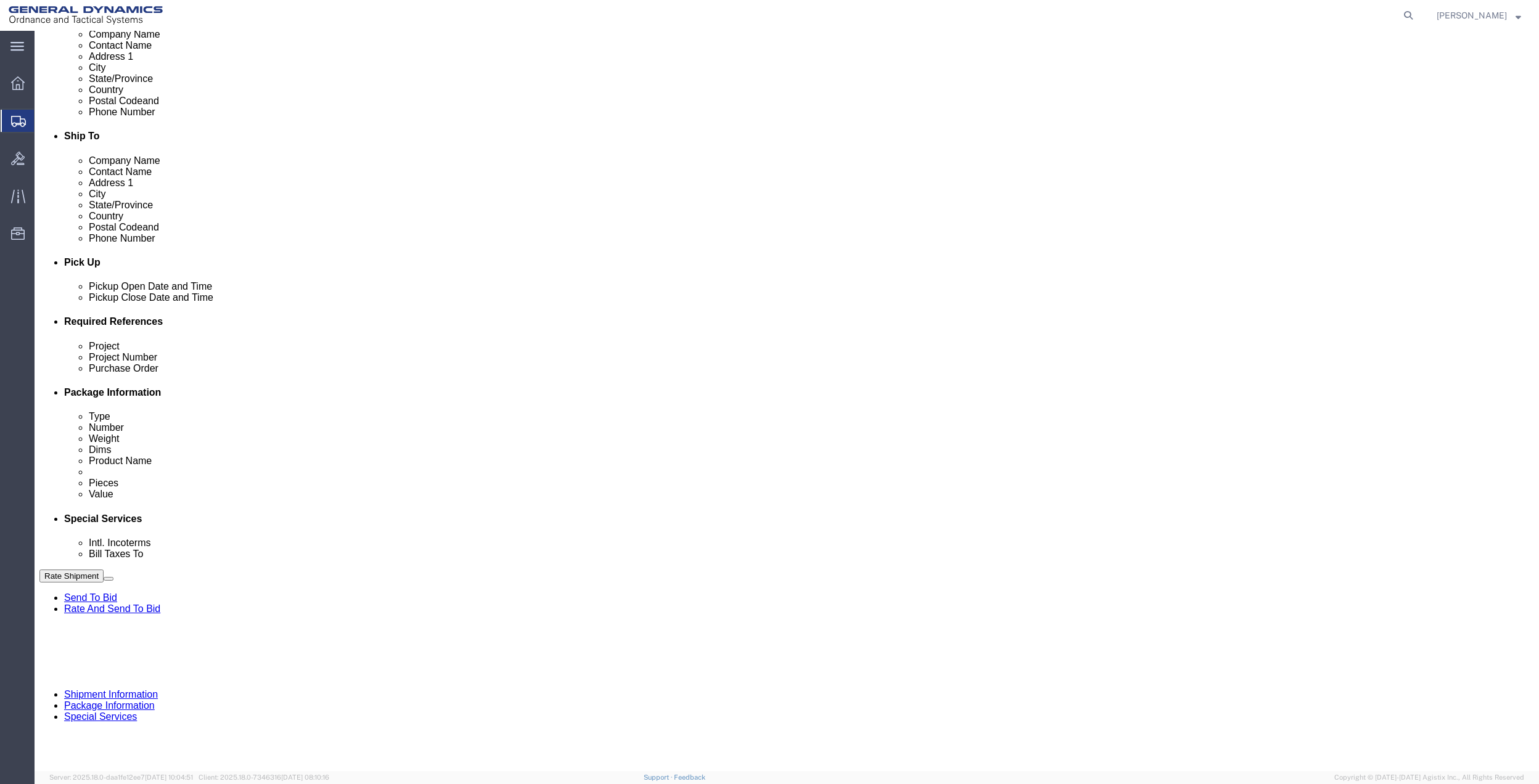
click p "- GEDOTS %DATA 2 LOGISTICS - (GEDOTS %DATA 2 LOGISTICS) [GEOGRAPHIC_DATA][PERSO…"
type input "GEDOTS %DATA 2 LOGISTICS"
type input "PO BOX 61050"
type input "GEDOTS %DATA 2 LOGISTICS"
type input "FORT [PERSON_NAME]"
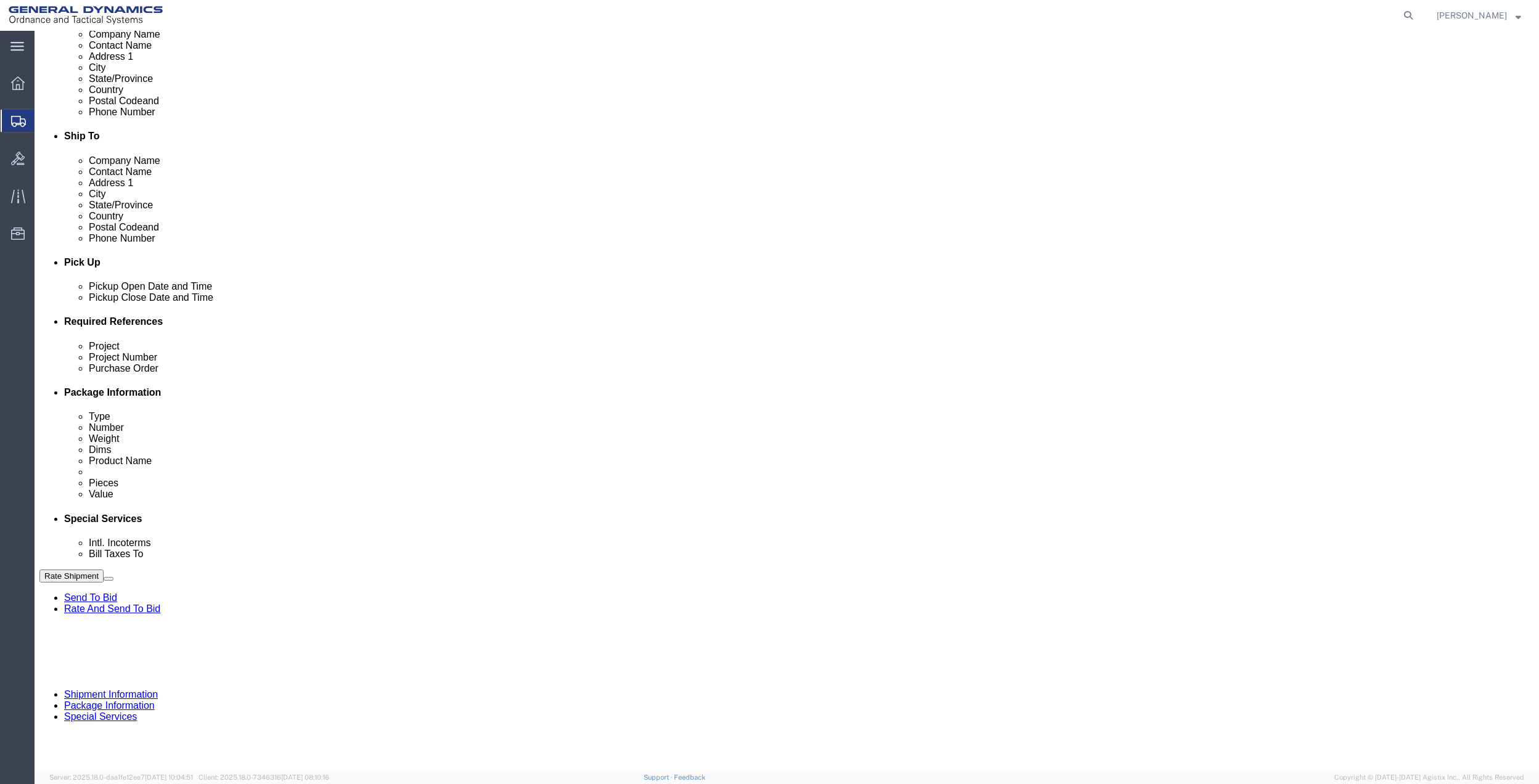
type input "33906"
select select "FL"
type input "GEDOTS %DATA 2 LOGISTICS"
click icon
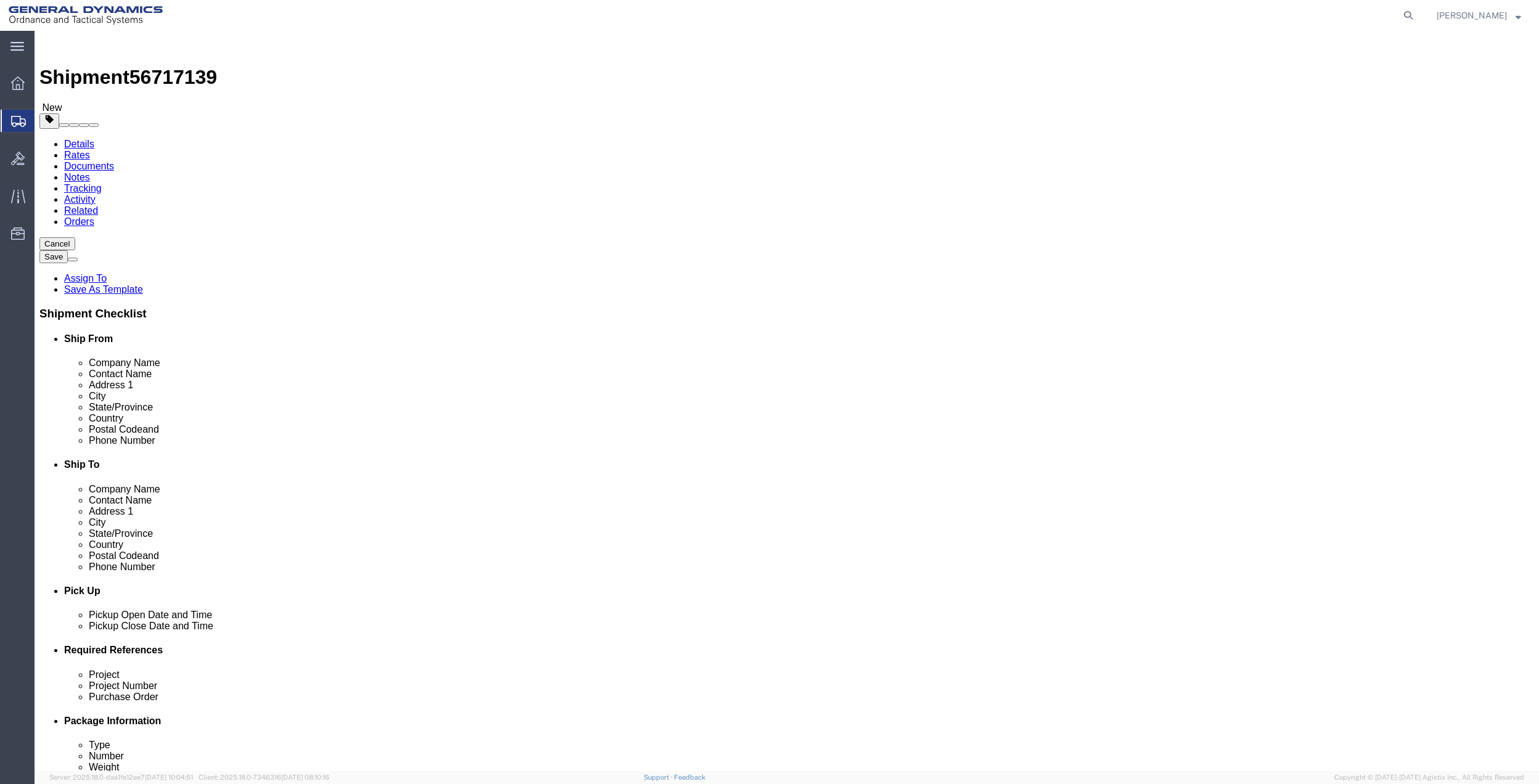
click button "Rate Shipment"
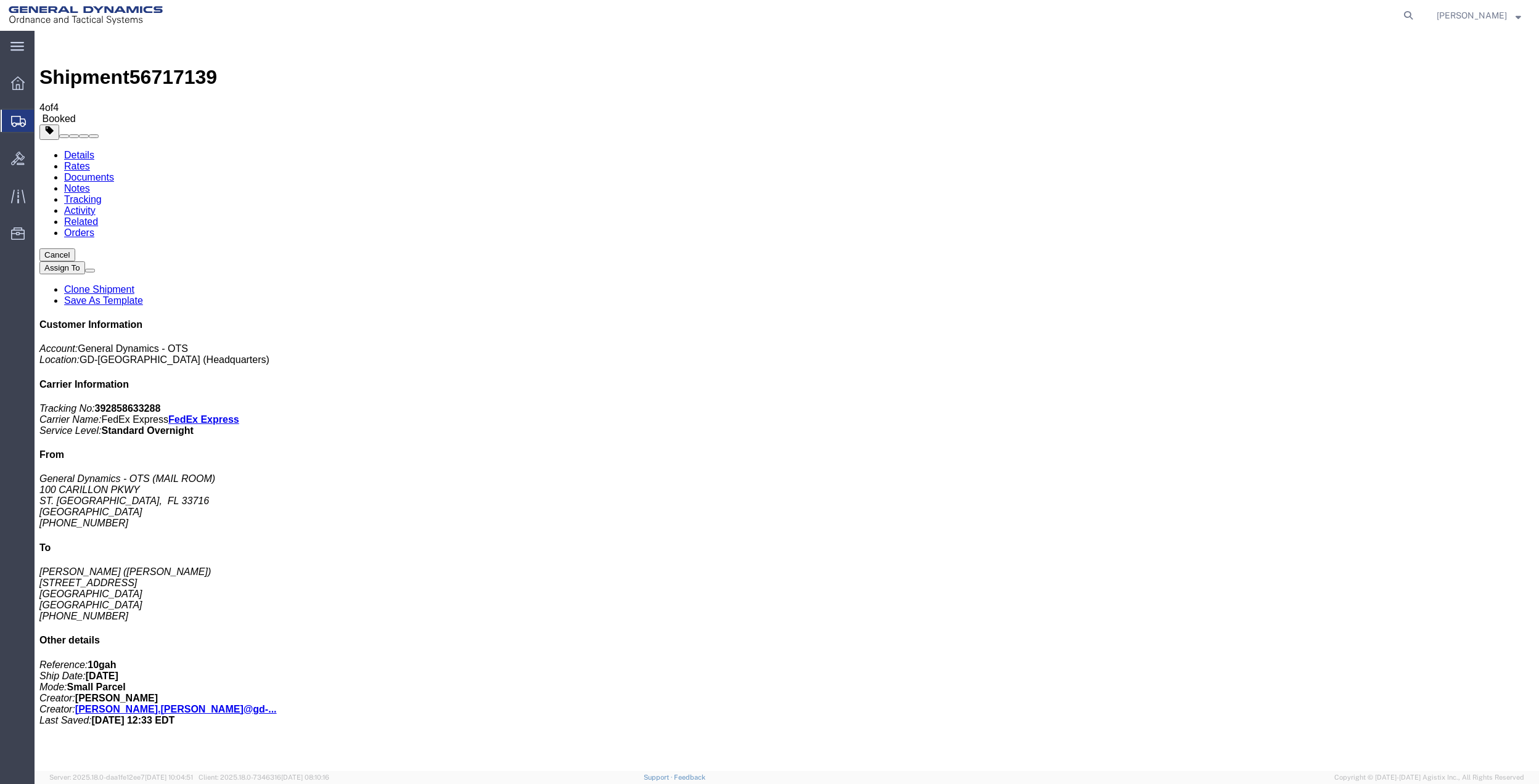
drag, startPoint x: 178, startPoint y: 244, endPoint x: 264, endPoint y: 263, distance: 88.1
click at [0, 0] on span "Create Shipment" at bounding box center [0, 0] width 0 height 0
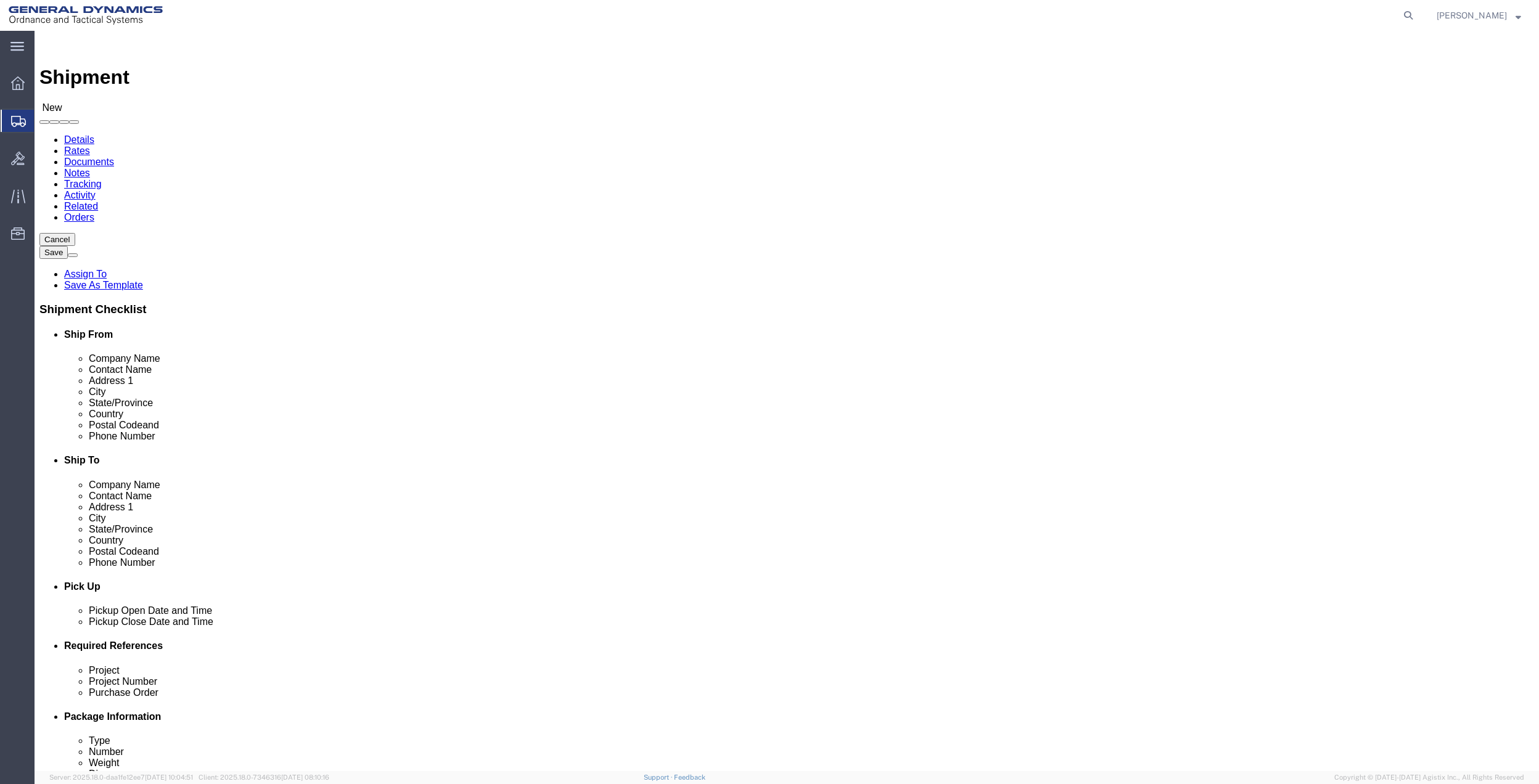
click input "text"
type input "sanya"
click input "text"
click p "- General Dynamics - OTS - (MAIL ROOM) [STREET_ADDRESS] [GEOGRAPHIC_DATA], [GEO…"
type input "MAIL ROOM"
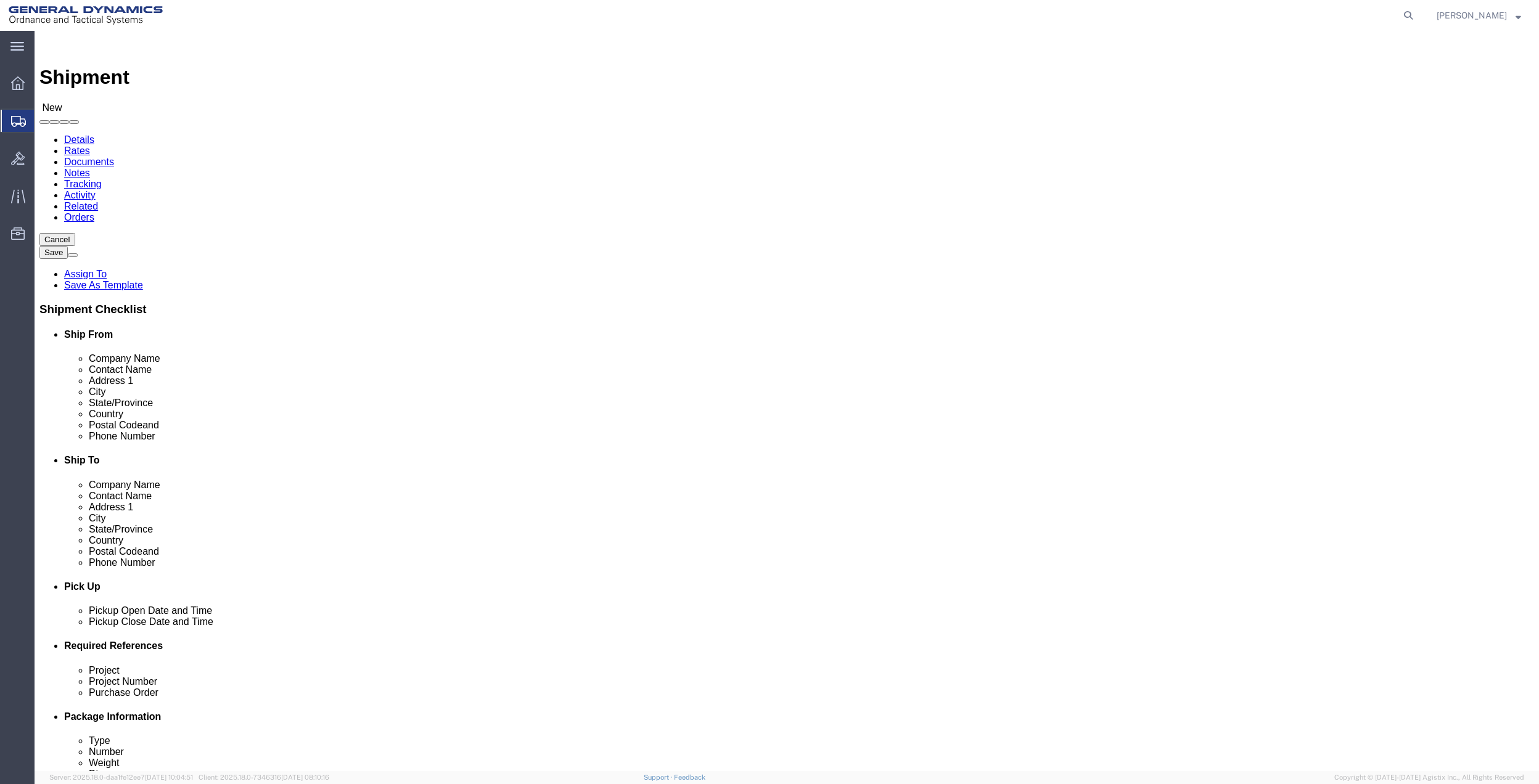
select select "FL"
click input "text"
type input "wedowee"
type input "a"
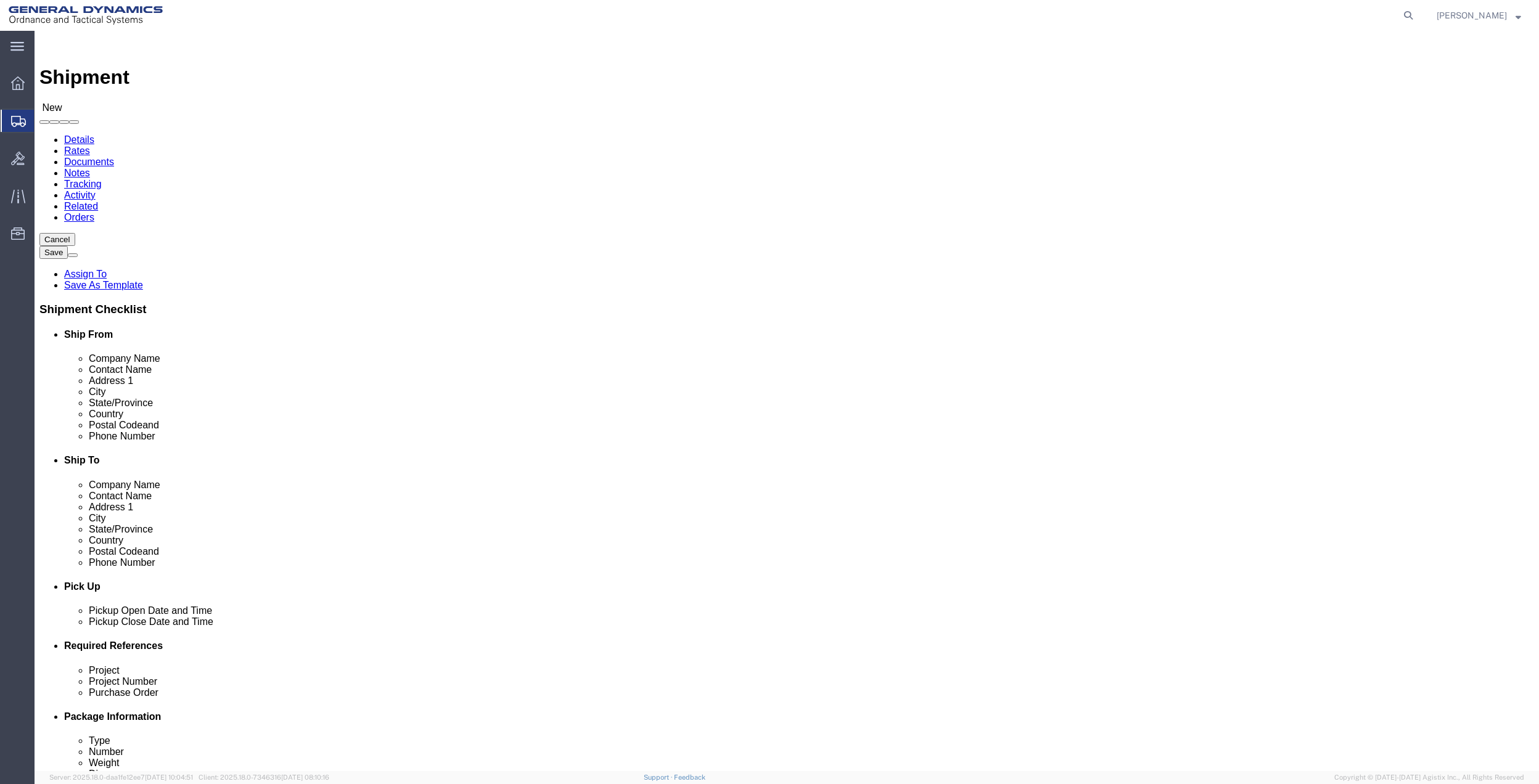
type input "al"
type input "36278"
drag, startPoint x: 322, startPoint y: 421, endPoint x: 129, endPoint y: 409, distance: 193.4
click div "Location Select Select My Profile Location GD-OTS [GEOGRAPHIC_DATA] (Commerce) …"
type input "[PHONE_NUMBER]"
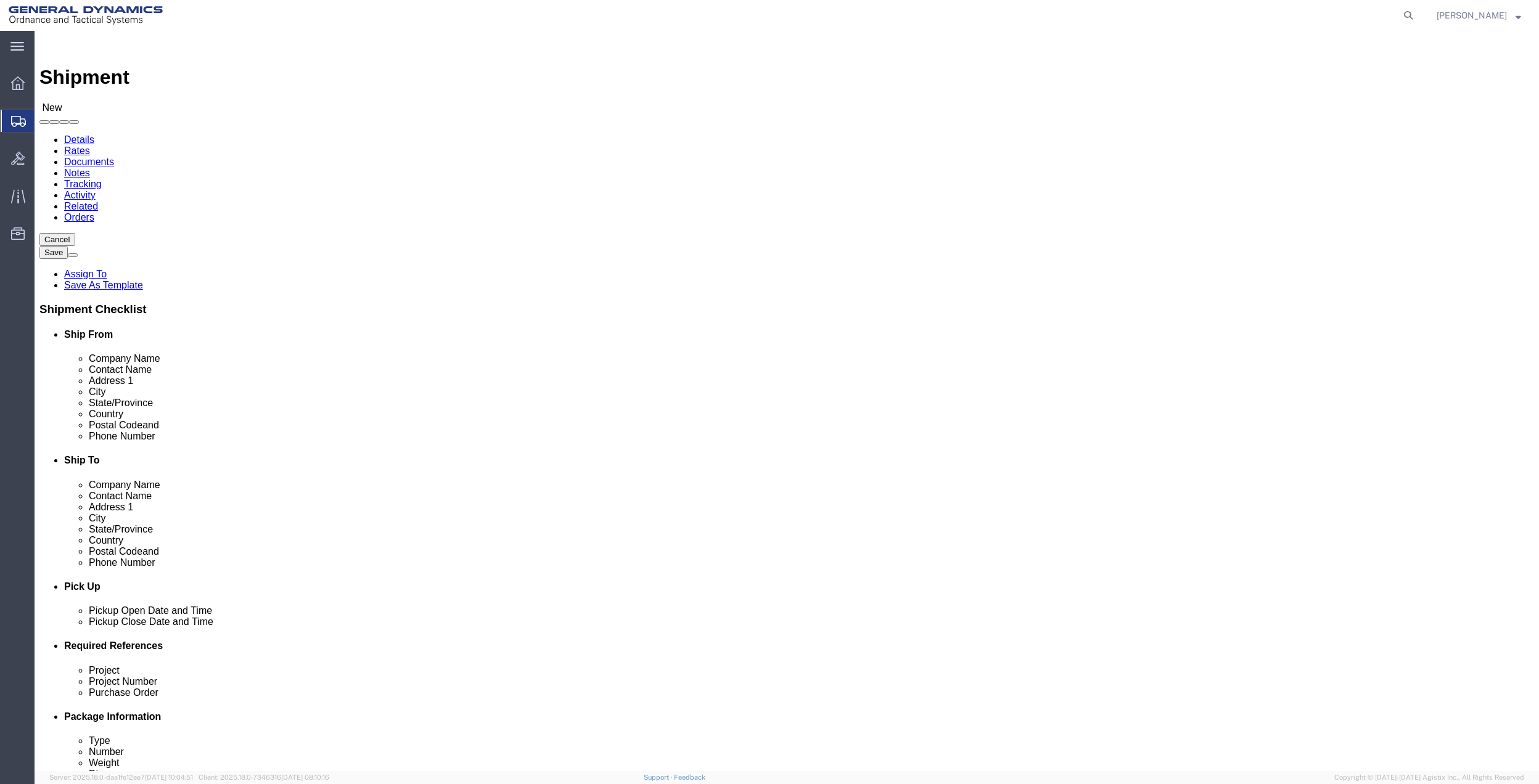
click input "text"
paste input "[PHONE_NUMBER]"
type input "[PHONE_NUMBER]"
click input "sanya"
type input "[PERSON_NAME]"
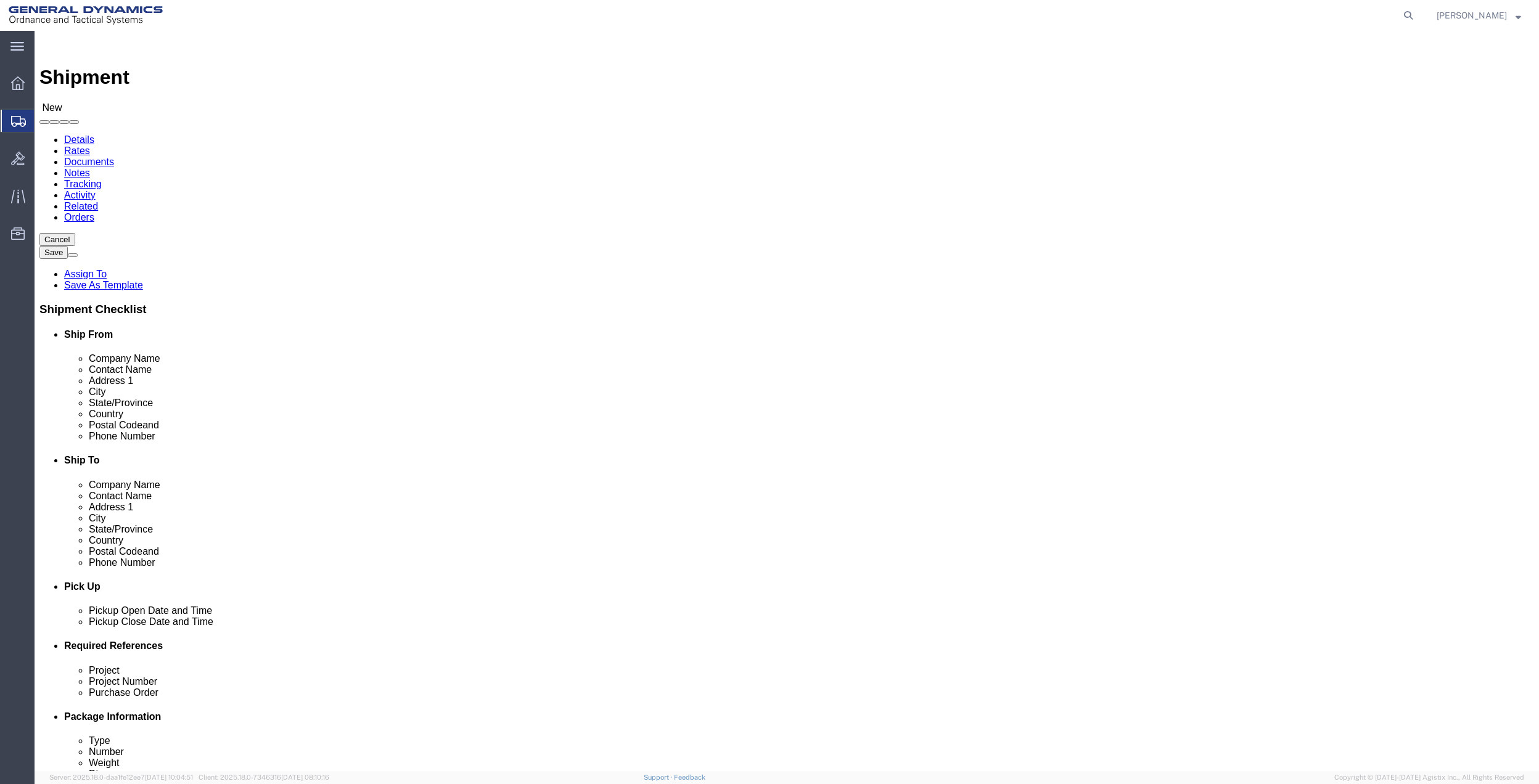
click input "text"
paste input "[PERSON_NAME]"
type input "[PERSON_NAME]"
click input "text"
type input "[STREET_ADDRESS]"
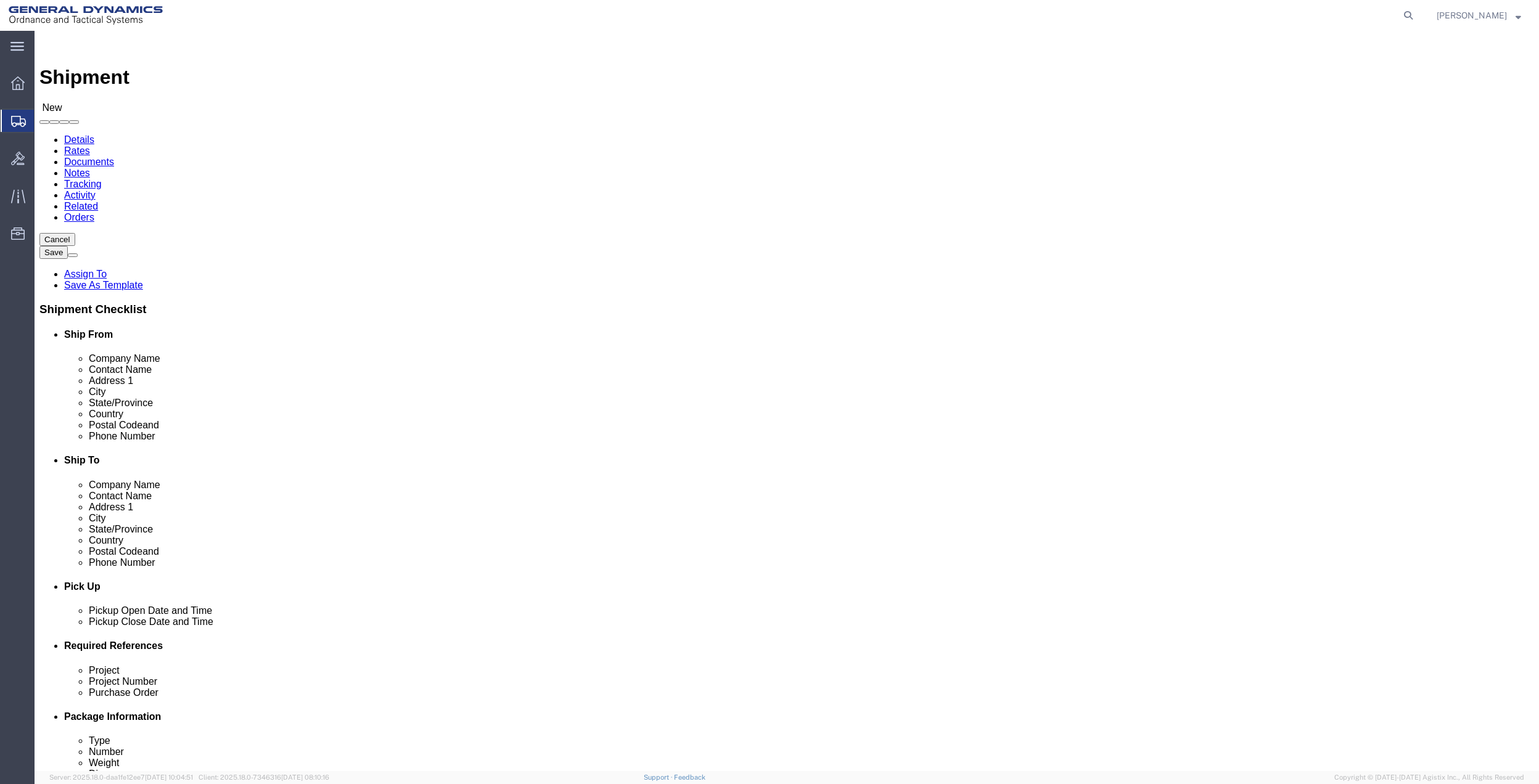
type input "apt 240"
click span
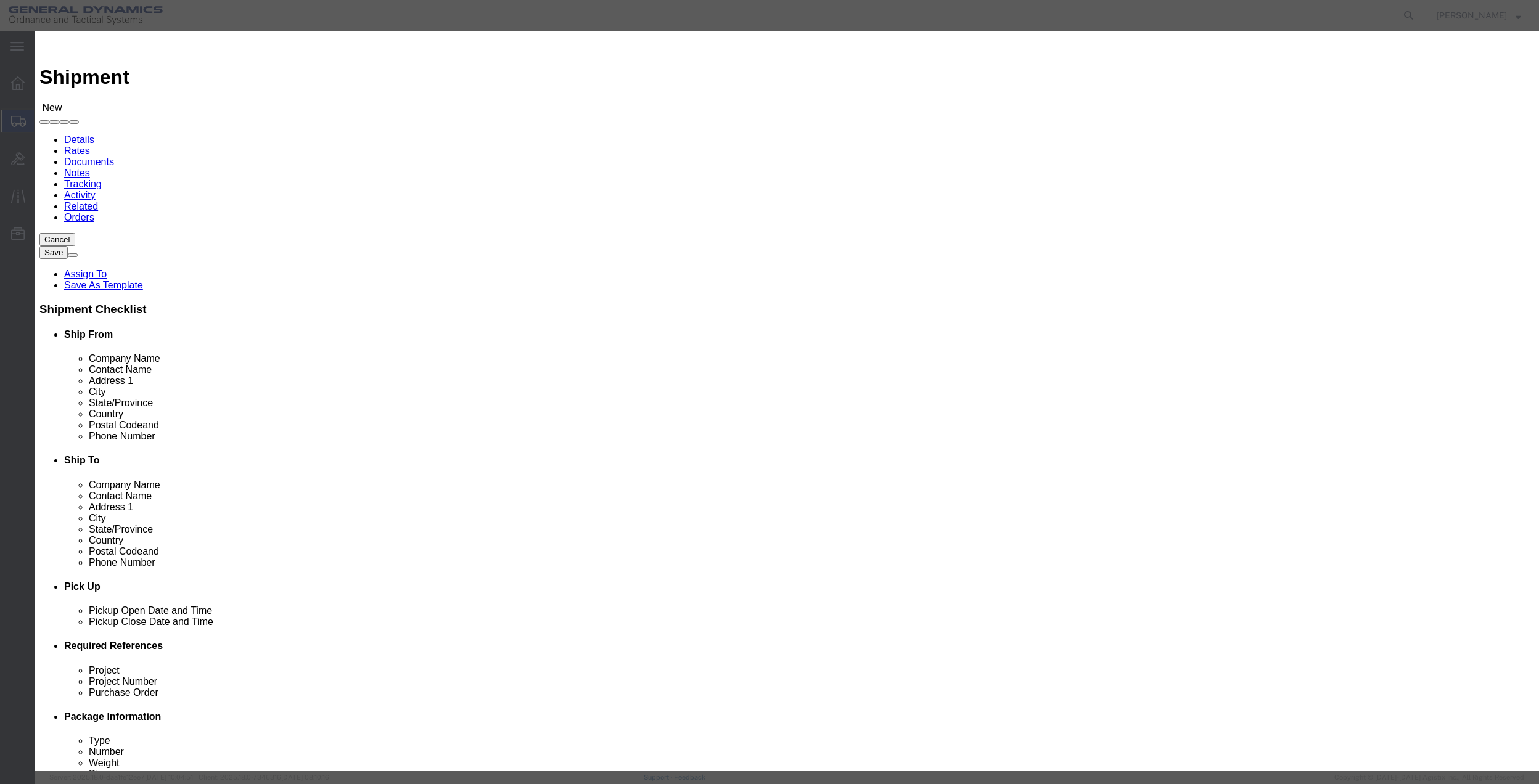
click input "checkbox"
checkbox input "true"
click button "Save"
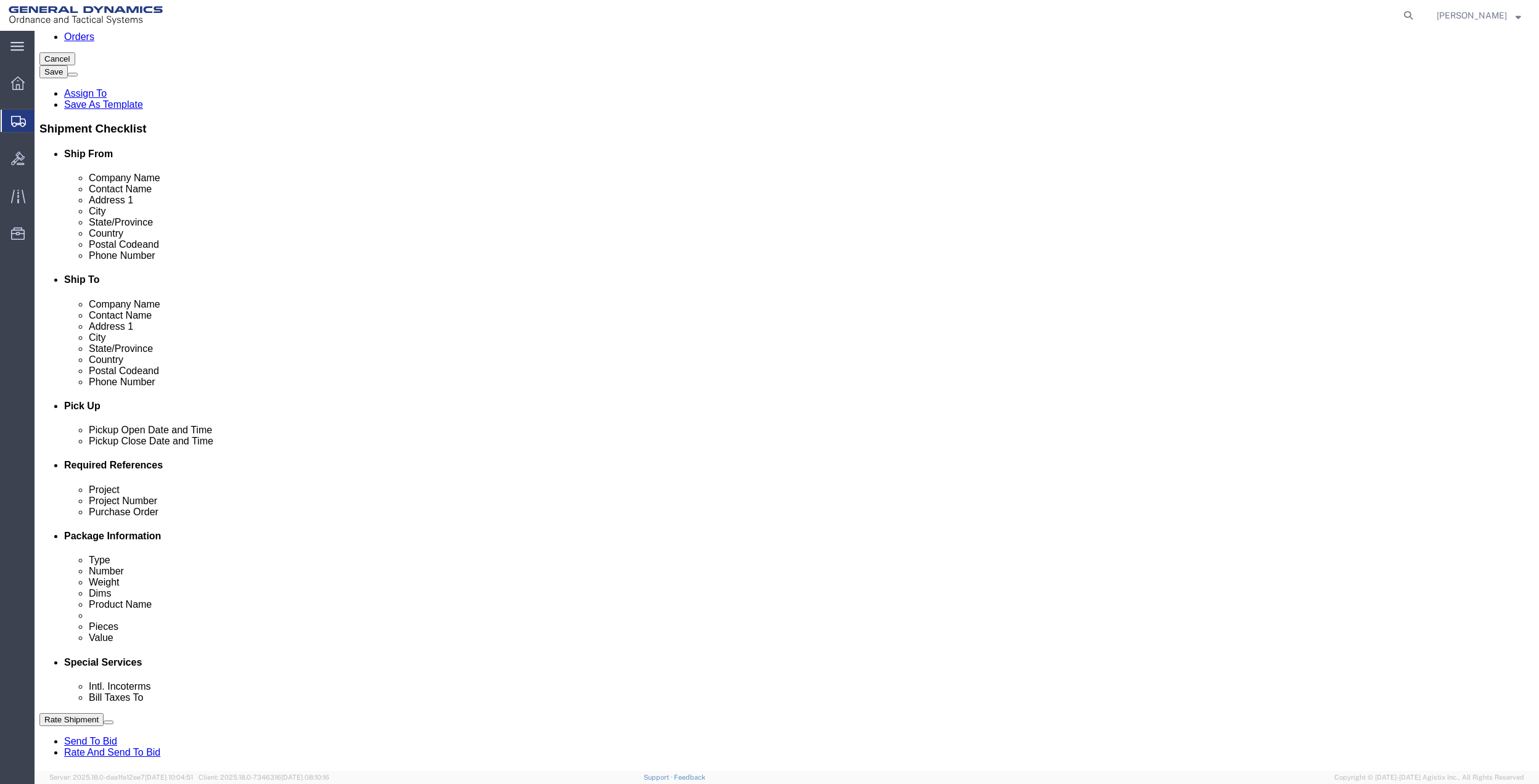
scroll to position [322, 0]
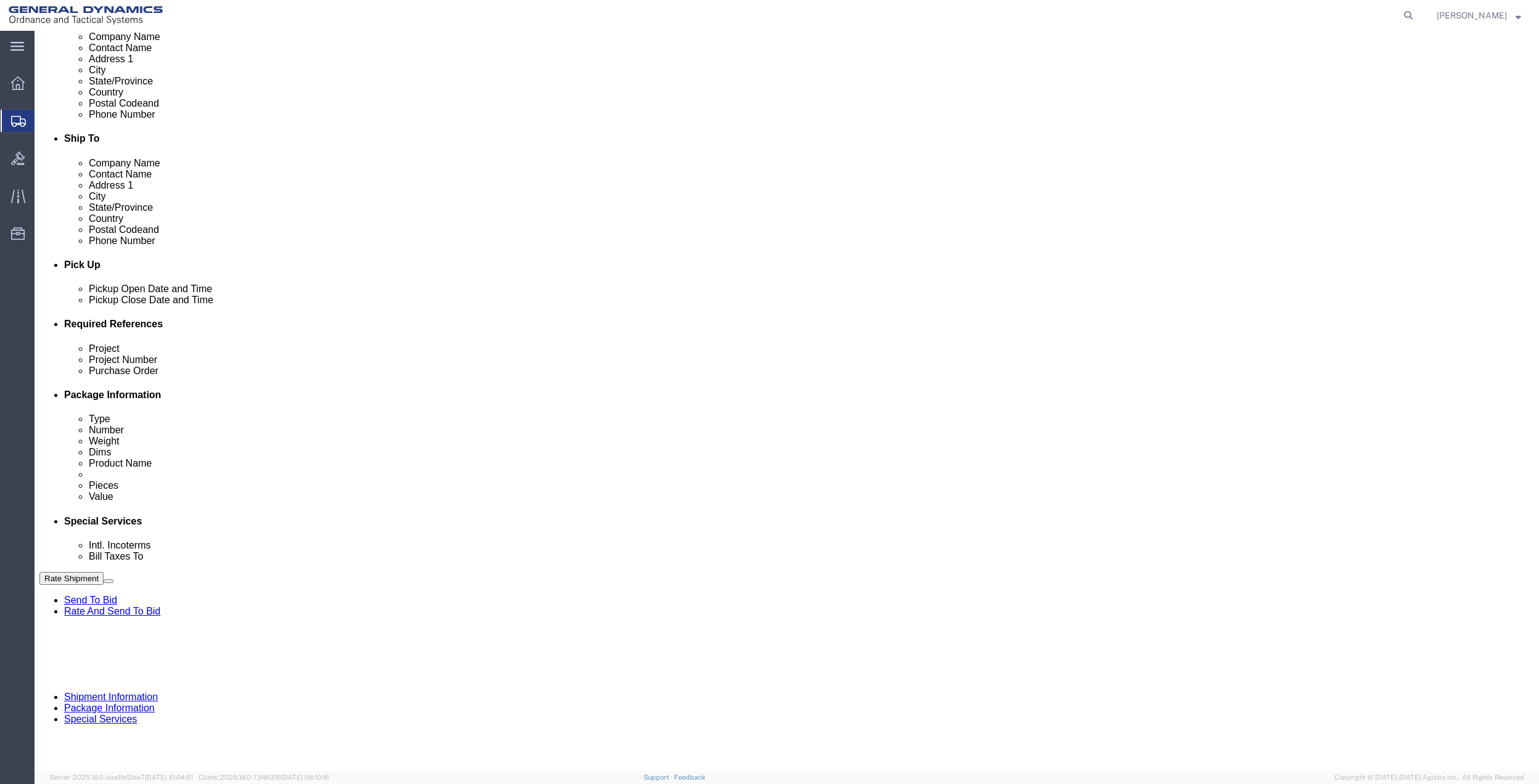
click button "Add reference"
click input "text"
type input "10gah"
click input "text"
paste input "10gah"
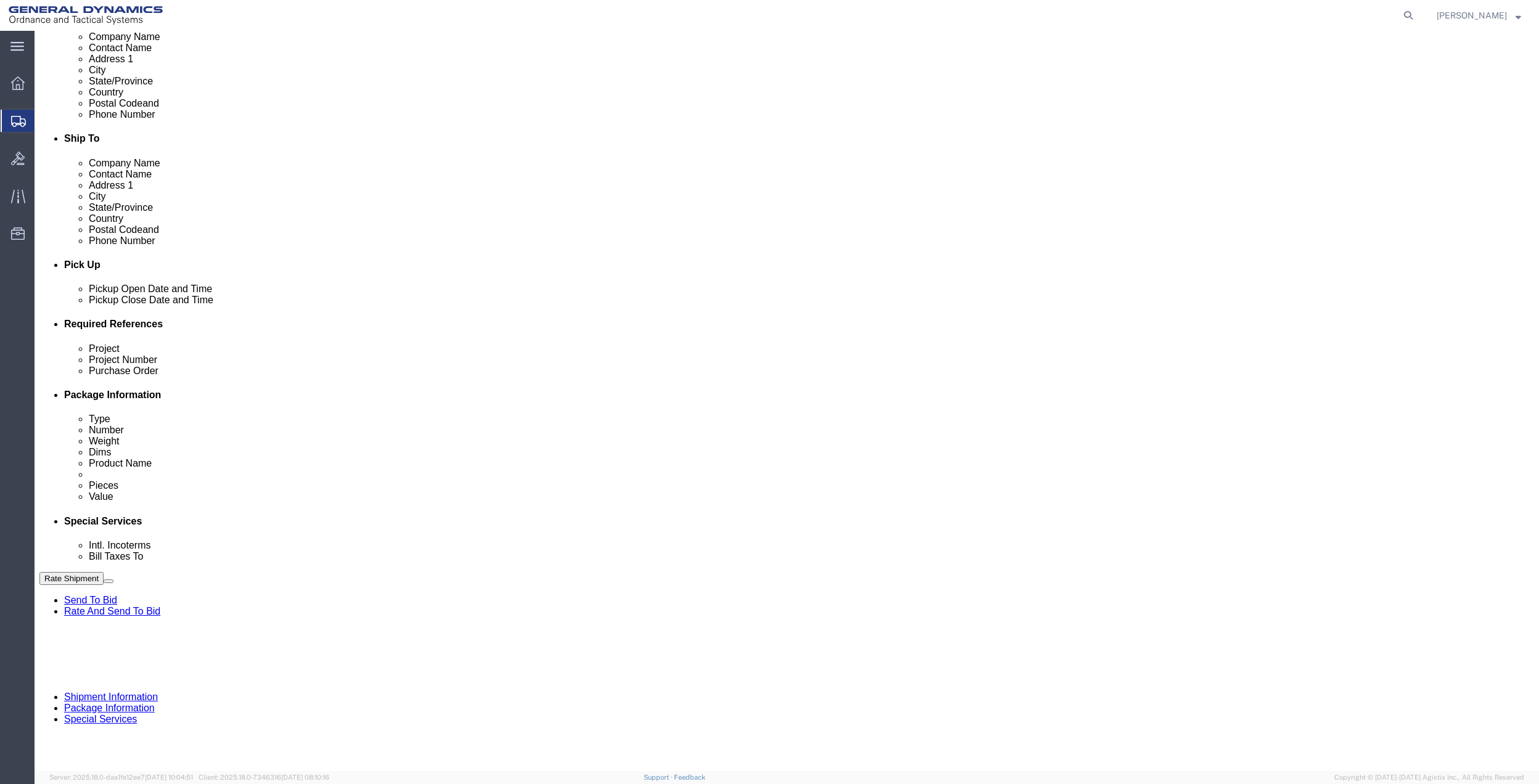
type input "10gah"
click input "text"
paste input "10gah"
type input "10gah"
drag, startPoint x: 299, startPoint y: 458, endPoint x: 271, endPoint y: 460, distance: 28.1
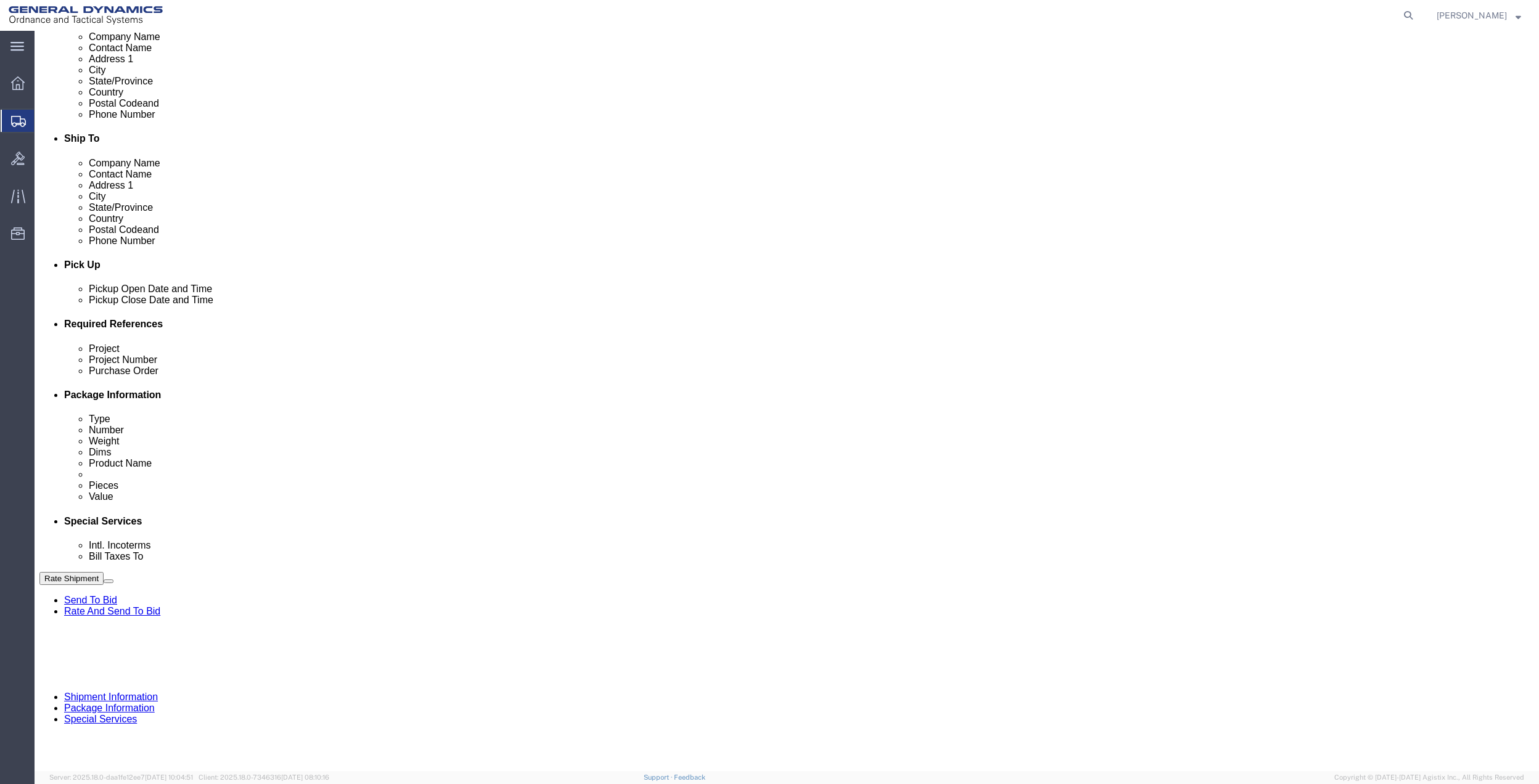
click input "text"
paste input "10gah"
type input "10gah"
click select "Select Account Type Activity ID Airline Appointment Number ASN Batch Request # …"
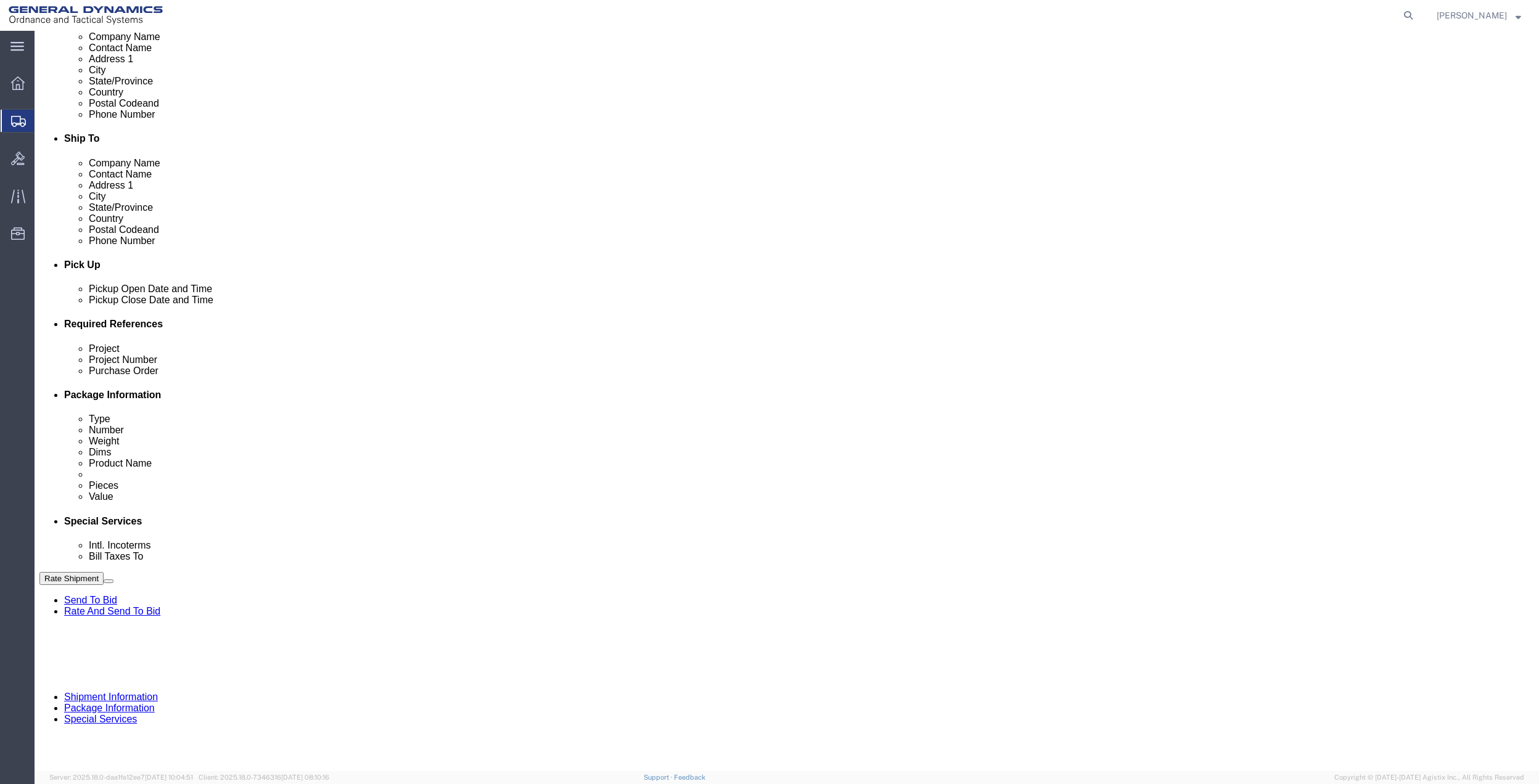
click select "Select Account Type Activity ID Airline Appointment Number ASN Batch Request # …"
select select "DEPT"
click select "Select Account Type Activity ID Airline Appointment Number ASN Batch Request # …"
click link "Package Information"
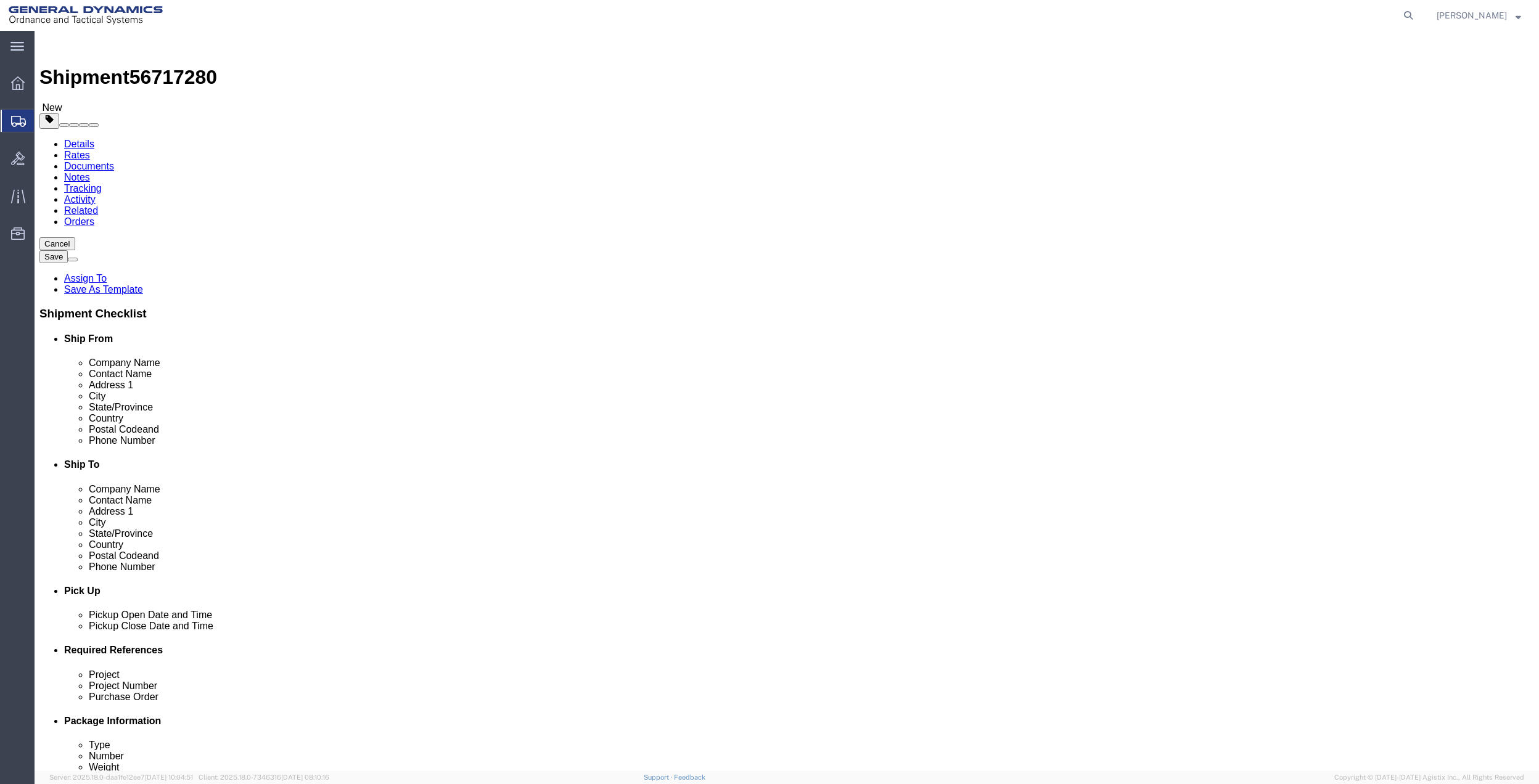
click select "Select Bale(s) Basket(s) Bolt(s) Bottle(s) Buckets Bulk Bundle(s) Can(s) Cardbo…"
select select "ENV"
click select "Select Bale(s) Basket(s) Bolt(s) Bottle(s) Buckets Bulk Bundle(s) Can(s) Cardbo…"
type input "9.50"
type input "12.50"
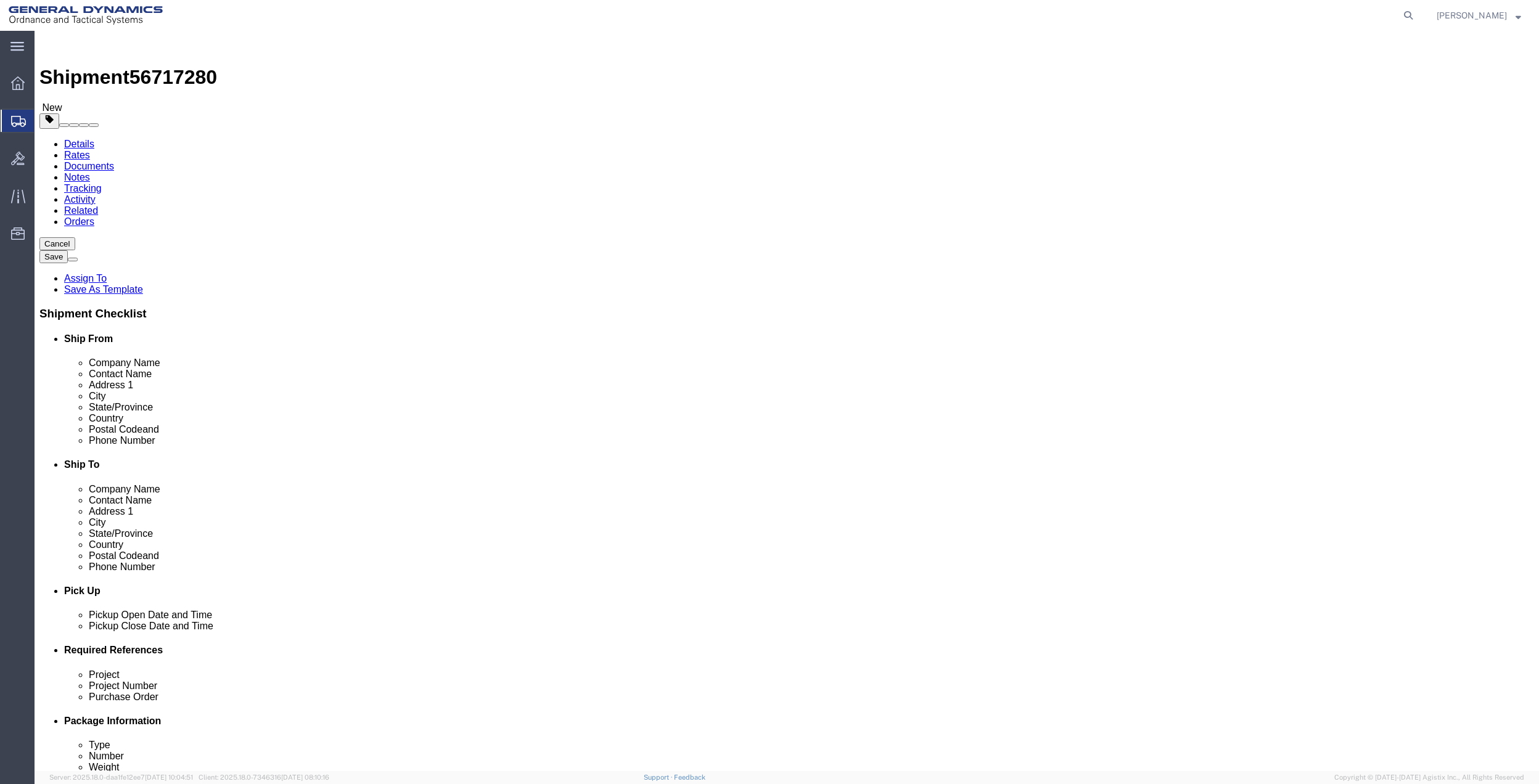
type input "0.25"
type input "1"
click select "Select Bale(s) Basket(s) Bolt(s) Bottle(s) Buckets Bulk Bundle(s) Can(s) Cardbo…"
select select "PAK"
click select "Select Bale(s) Basket(s) Bolt(s) Bottle(s) Buckets Bulk Bundle(s) Can(s) Cardbo…"
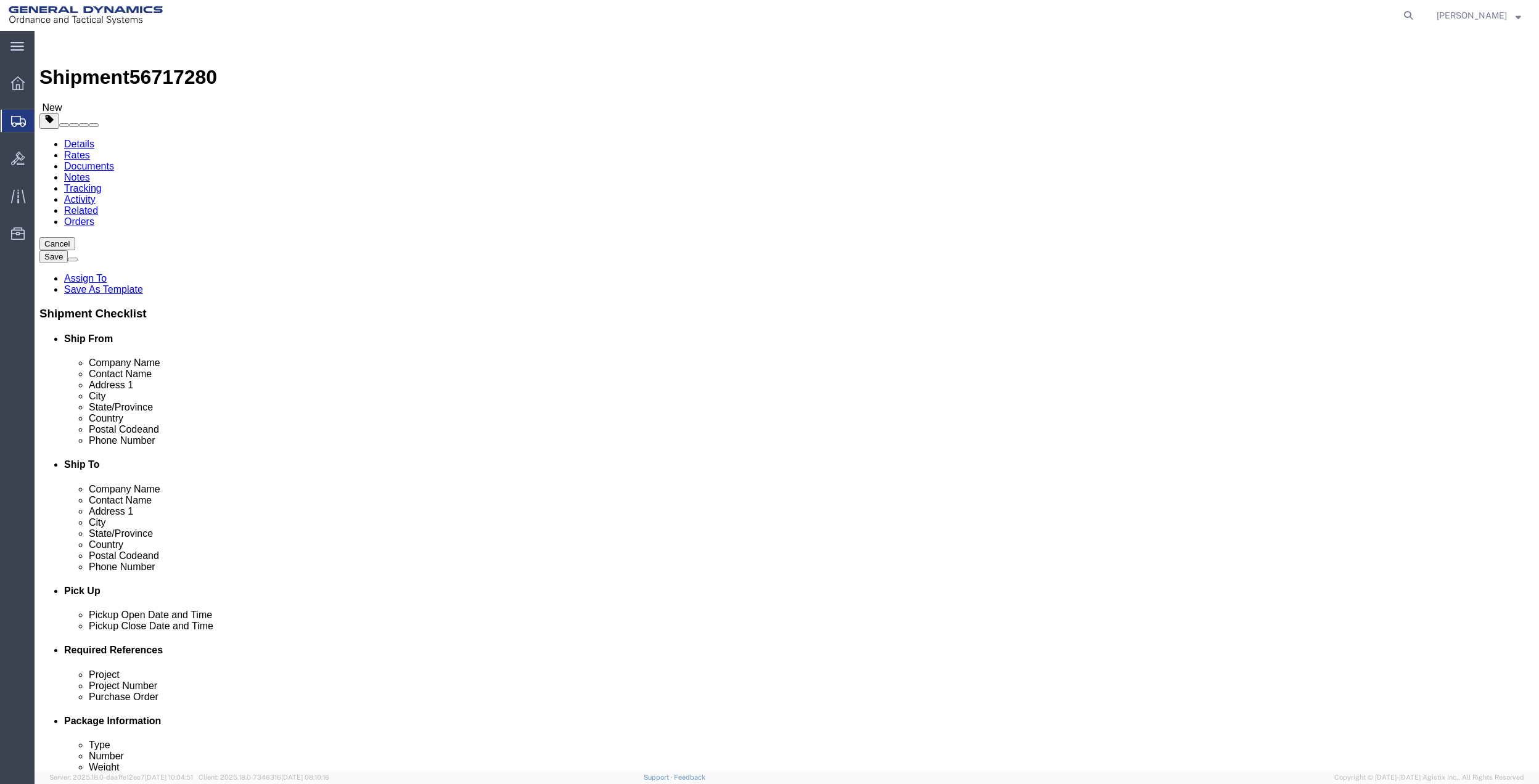
type input "10.25"
type input "12.75"
type input "1.00"
drag, startPoint x: 271, startPoint y: 280, endPoint x: 167, endPoint y: 293, distance: 104.8
click div "Weight 1 Select kgs lbs Ship. t°"
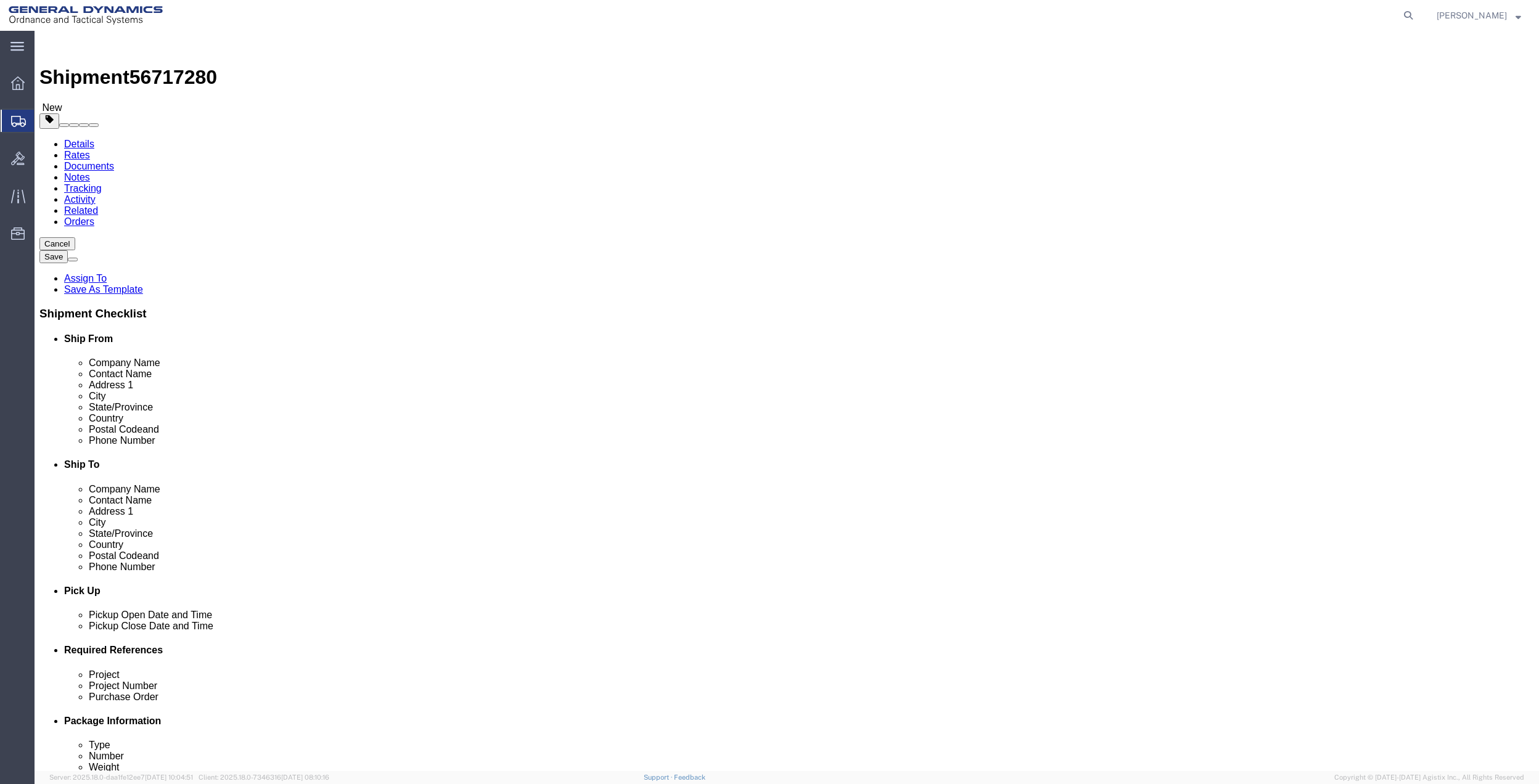
click label "Weight"
type input "3"
click link "Add Content"
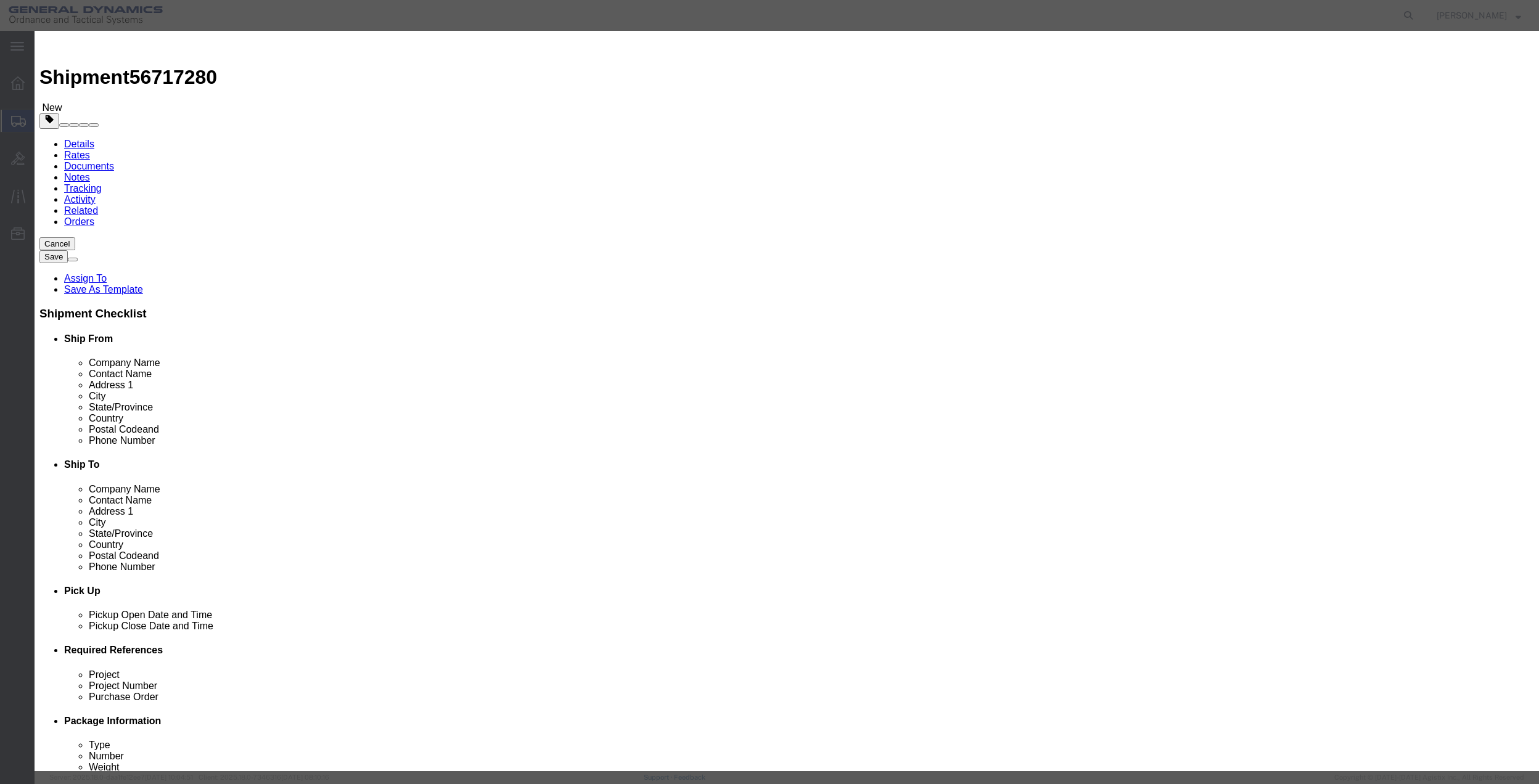
click input "text"
type input "misc"
type input "1"
type input "100"
select select "USD"
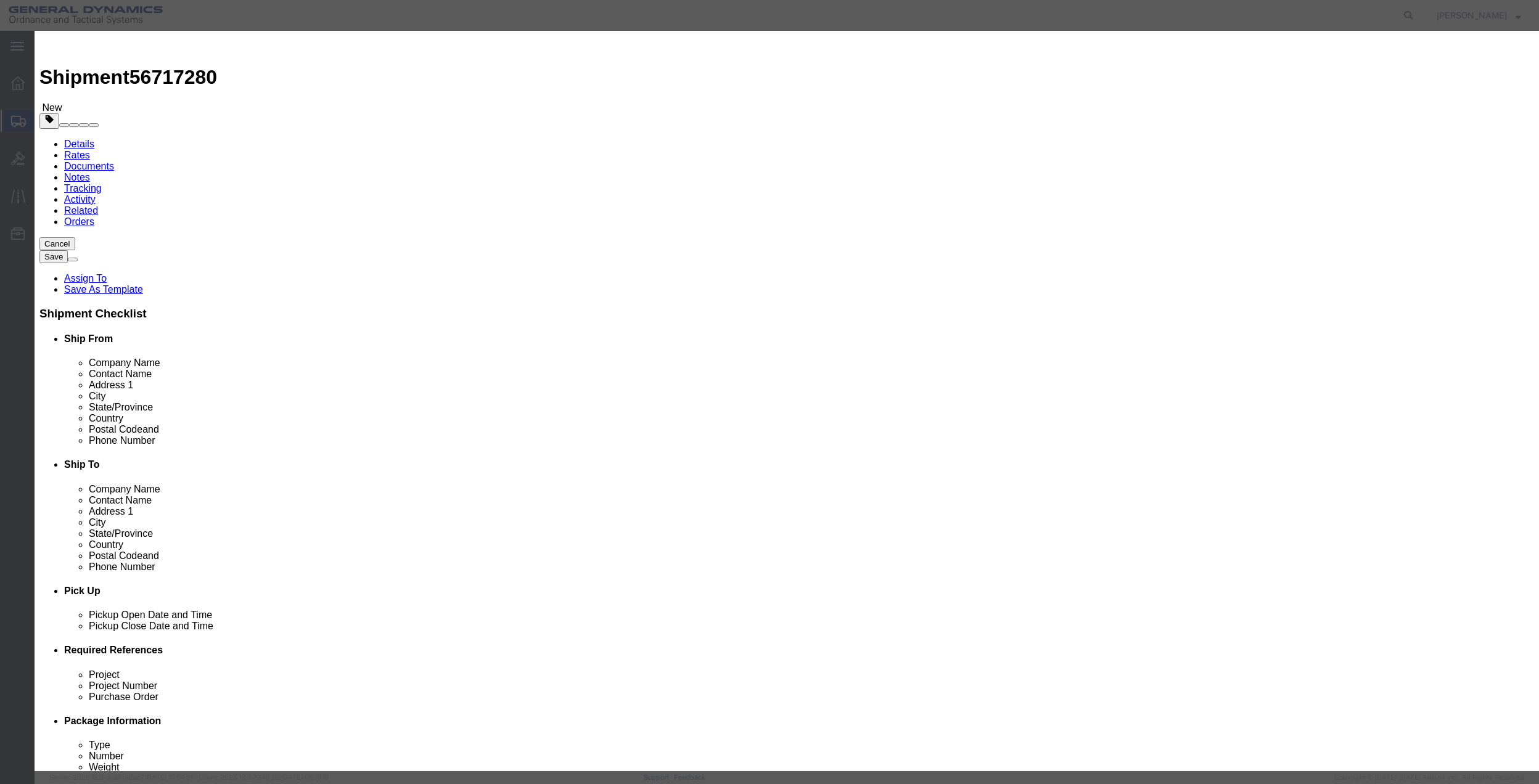
select select "70"
click button "Save & Close"
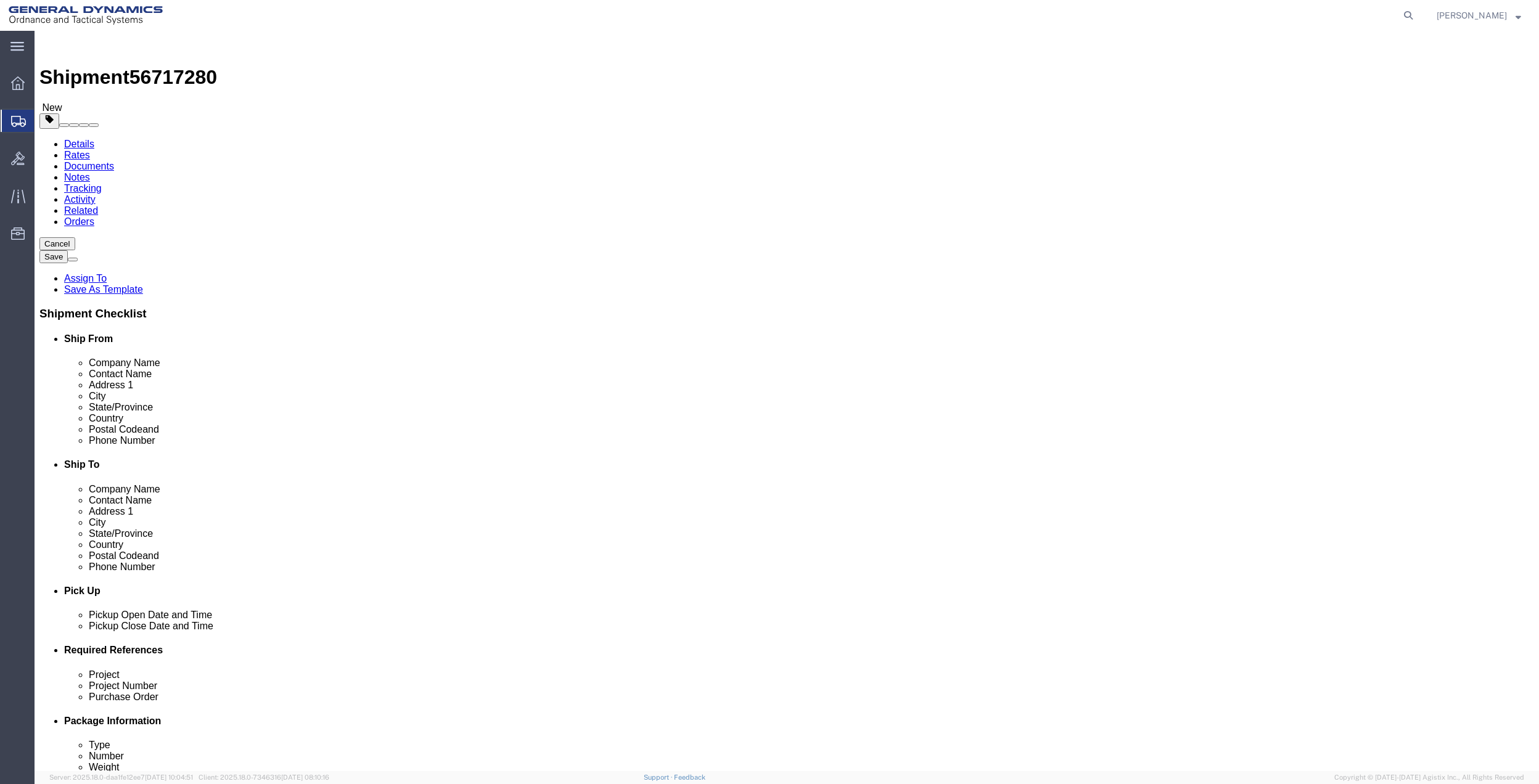
click link "Special Services"
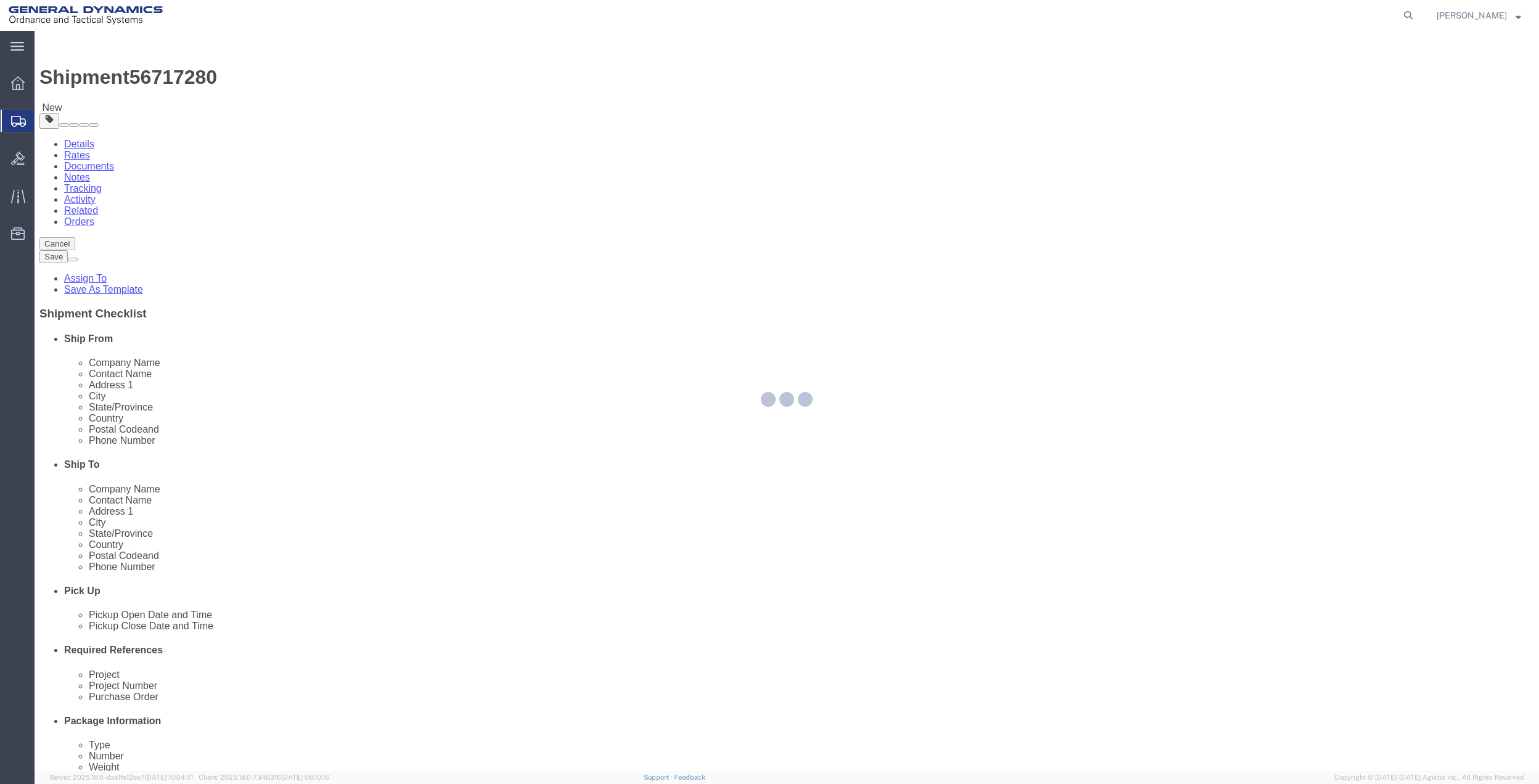
select select
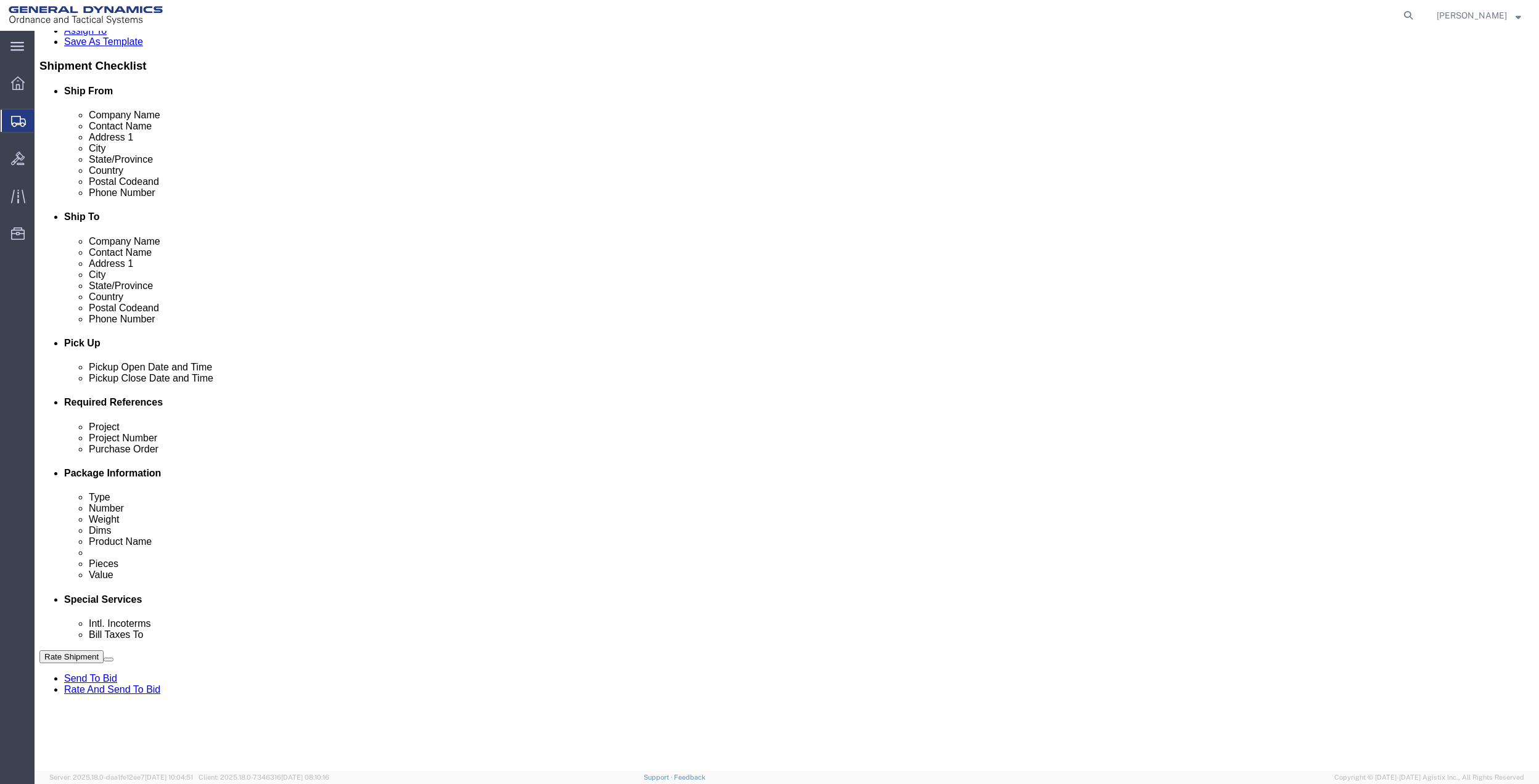
scroll to position [328, 0]
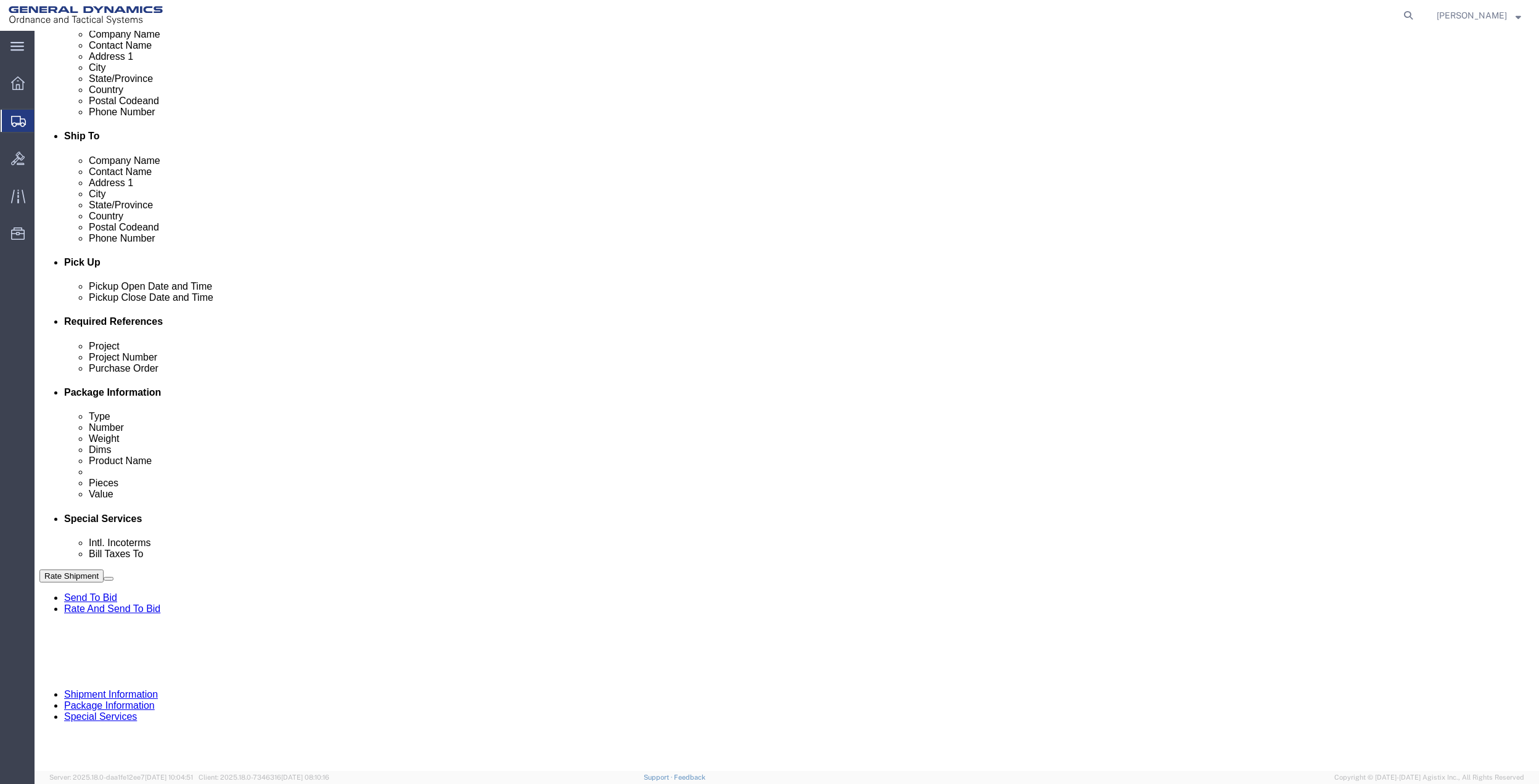
click select "Select Buyer Cost Center Department Operations Number Order Number Sales Person"
select select "DEPARTMENT"
click select "Select Buyer Cost Center Department Operations Number Order Number Sales Person"
click select "Select [GEOGRAPHIC_DATA] [GEOGRAPHIC_DATA] [GEOGRAPHIC_DATA] [GEOGRAPHIC_DATA] …"
select select "1763983"
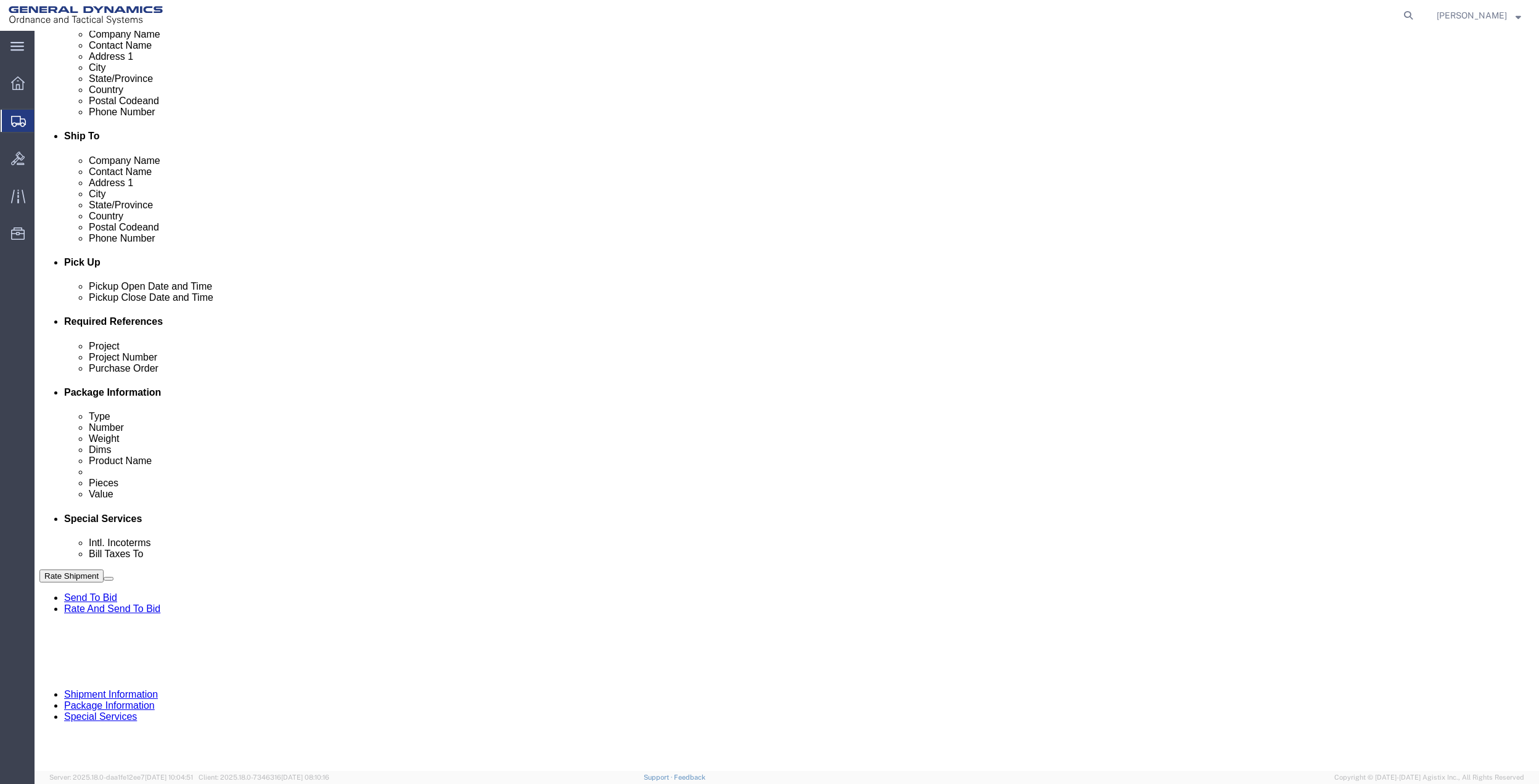
click select "Select [GEOGRAPHIC_DATA] [GEOGRAPHIC_DATA] [GEOGRAPHIC_DATA] [GEOGRAPHIC_DATA] …"
click select "Select 10AFM 10GAG 10GAH 10GFL 10GFO 10GIE 10GIS 30MABS St [PERSON_NAME] Program"
select select "214681"
click select "Select 10AFM 10GAG 10GAH 10GFL 10GFO 10GIE 10GIS 30MABS St [PERSON_NAME] Program"
click input "General Dynamics OTS % Data2Logistics"
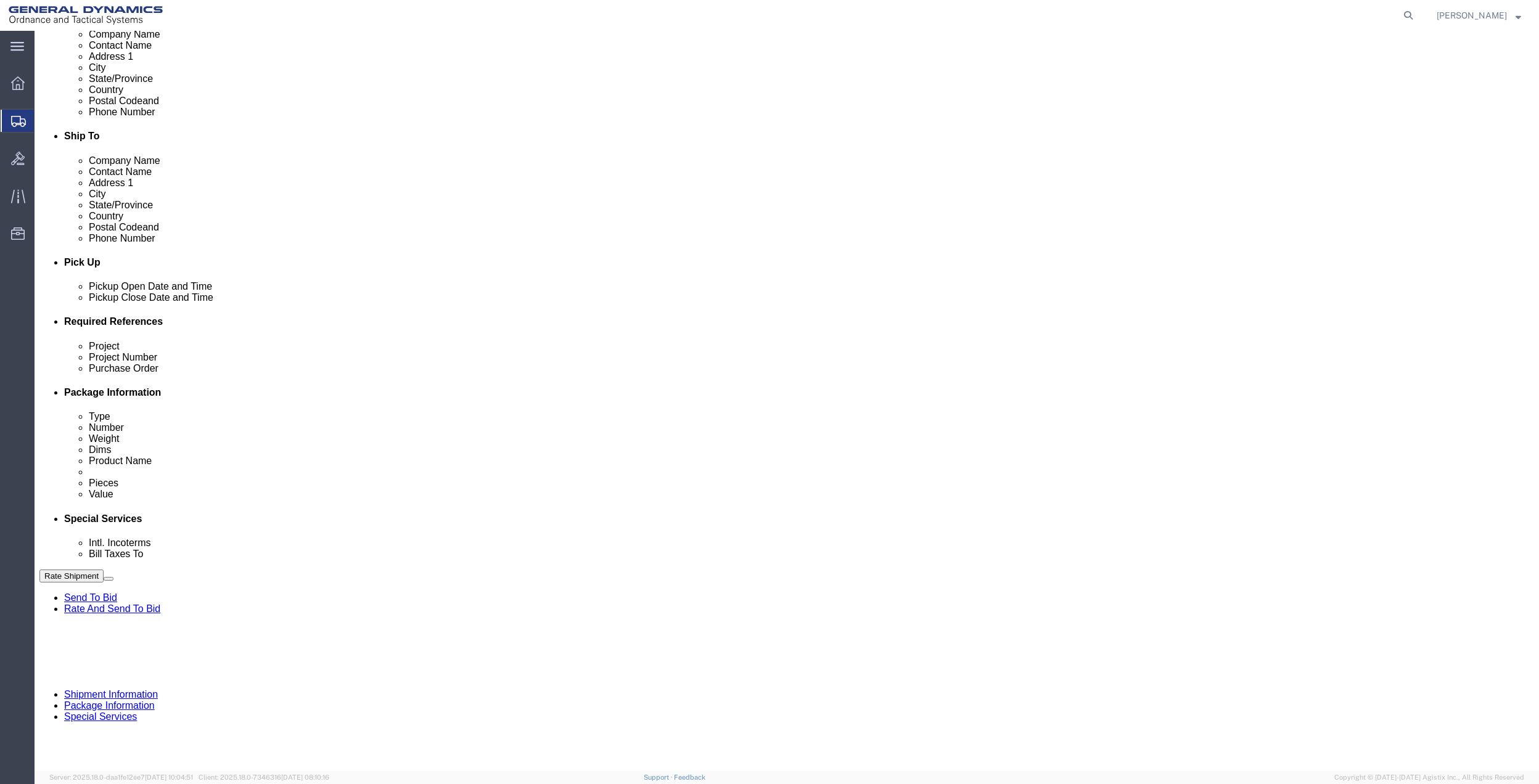
click input "General Dynamics OTS % Data2Logistics"
click p "- GEDOTS %DATA 2 LOGISTICS - (GEDOTS %DATA 2 LOGISTICS) [GEOGRAPHIC_DATA][PERSO…"
type input "GEDOTS %DATA 2 LOGISTICS"
type input "PO BOX 61050"
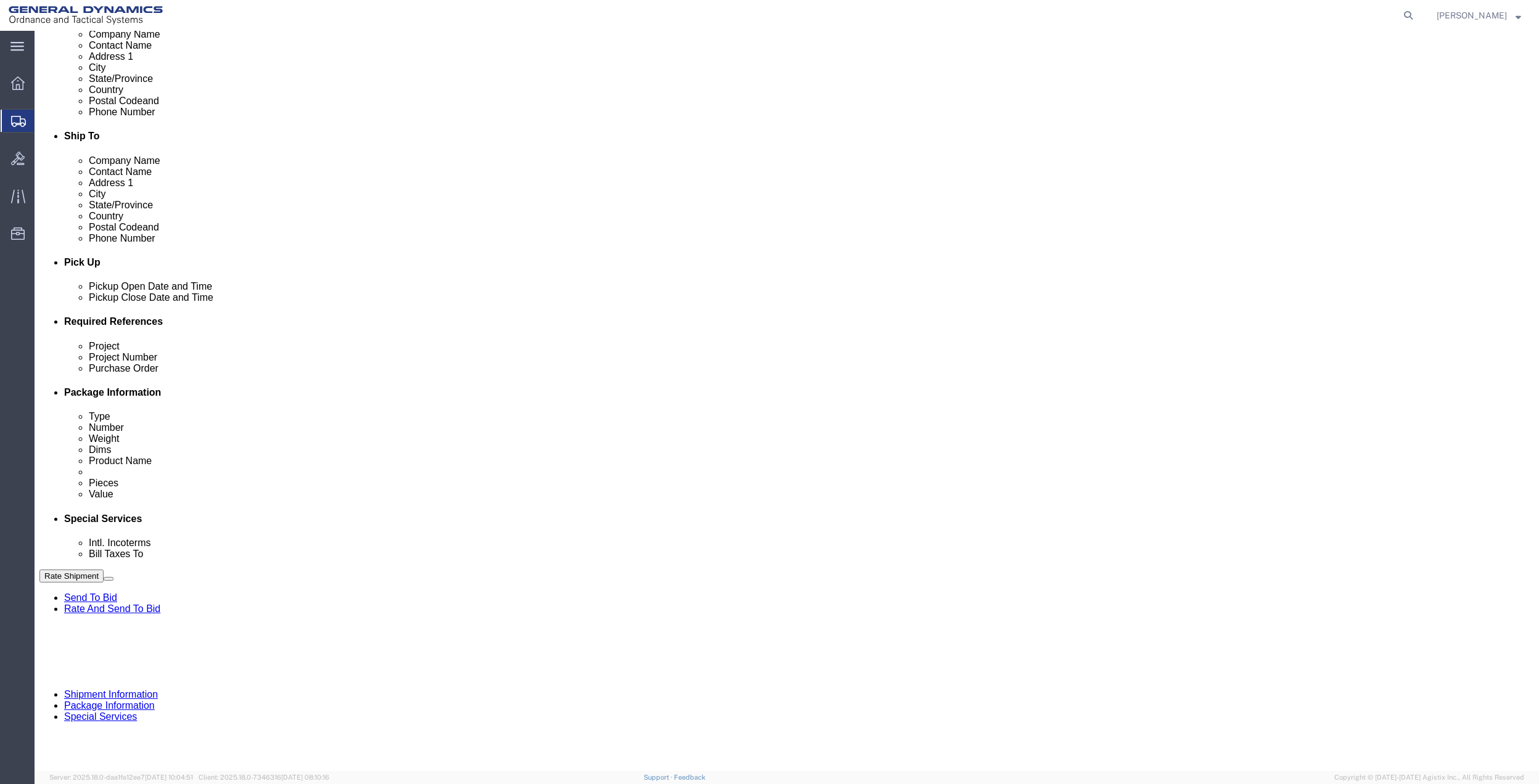
type input "GEDOTS %DATA 2 LOGISTICS"
type input "FORT [PERSON_NAME]"
type input "33906"
select select "FL"
type input "GEDOTS %DATA 2 LOGISTICS"
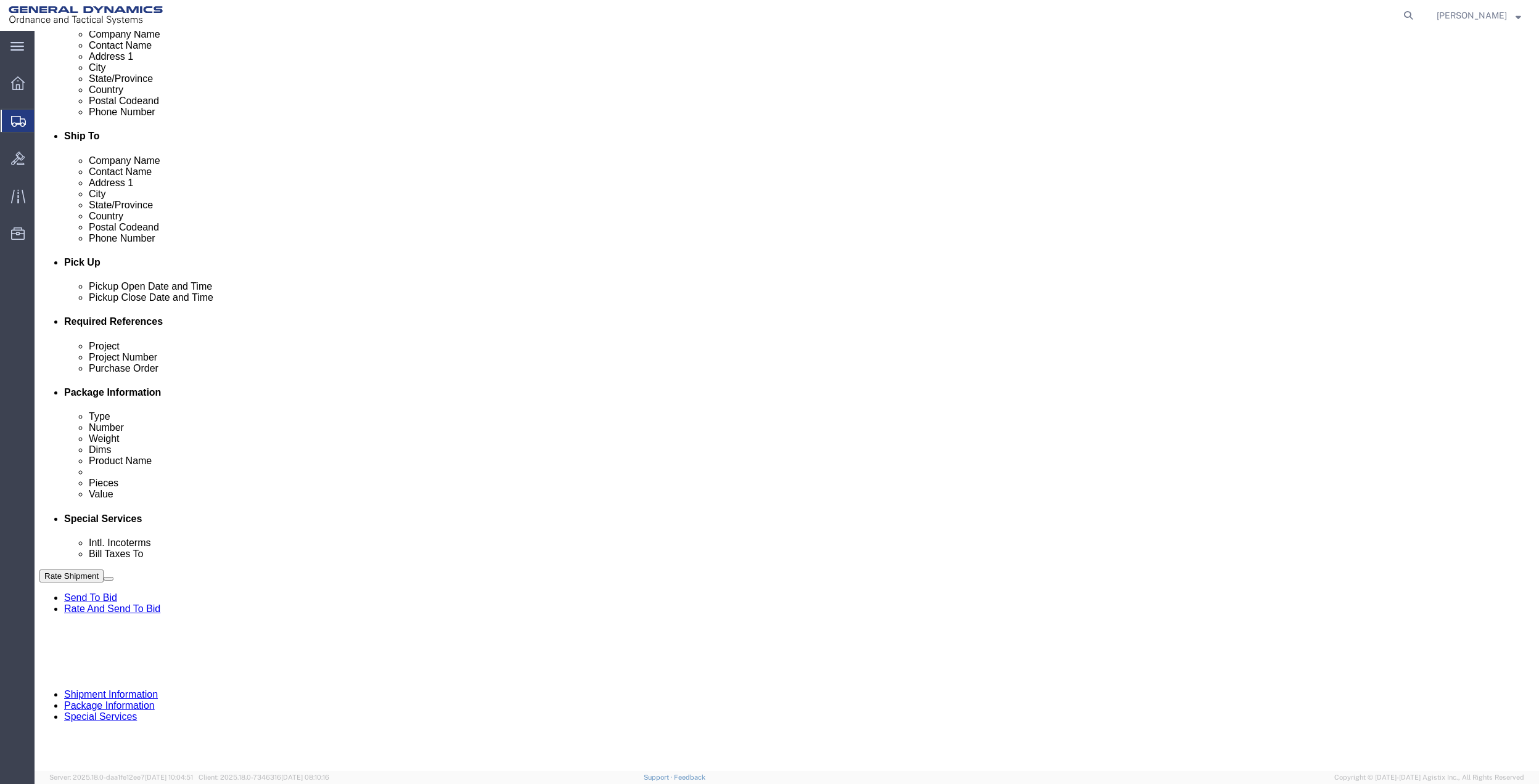
click button "Rate Shipment"
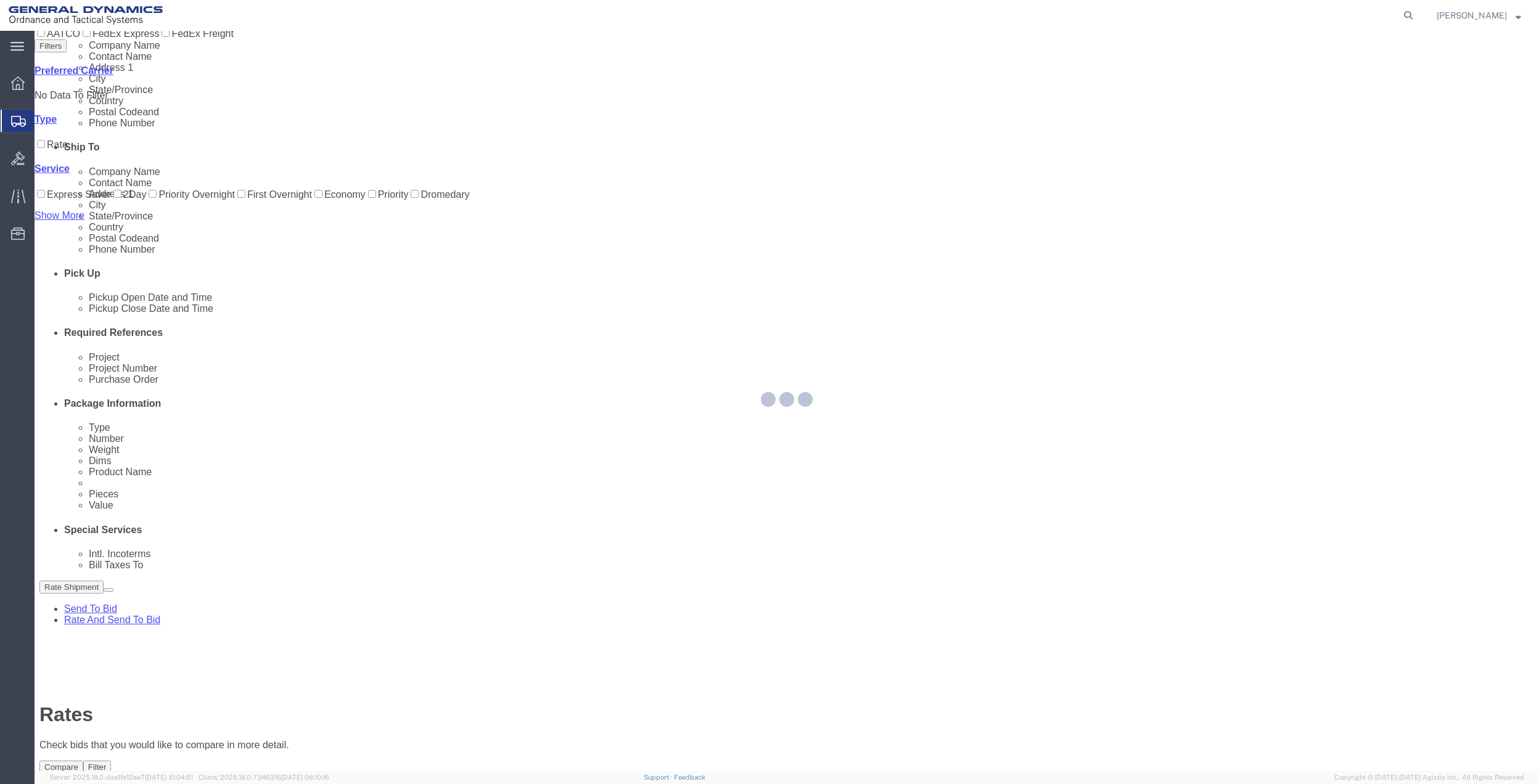
scroll to position [0, 0]
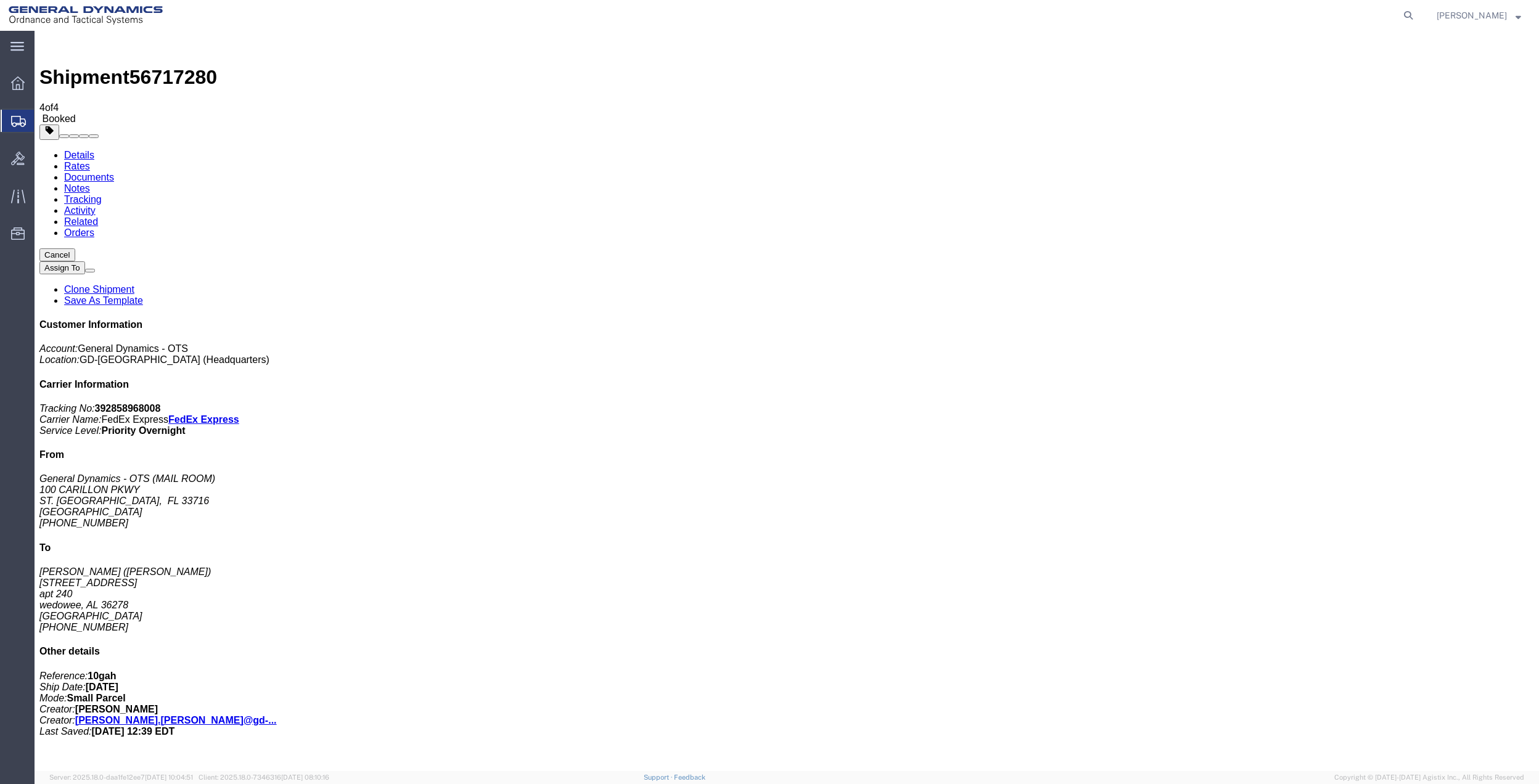
drag, startPoint x: 164, startPoint y: 244, endPoint x: 586, endPoint y: 243, distance: 422.0
